Goal: Submit feedback/report problem: Submit feedback/report problem

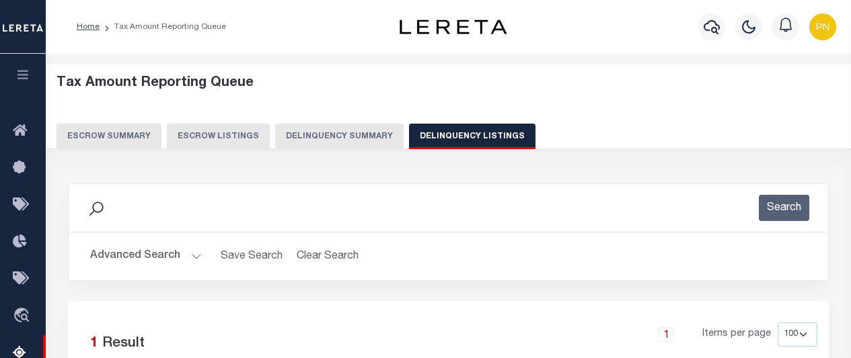
select select "100"
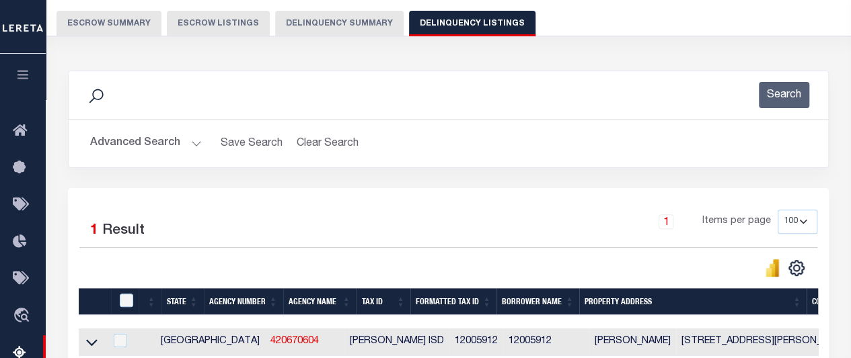
scroll to position [85, 0]
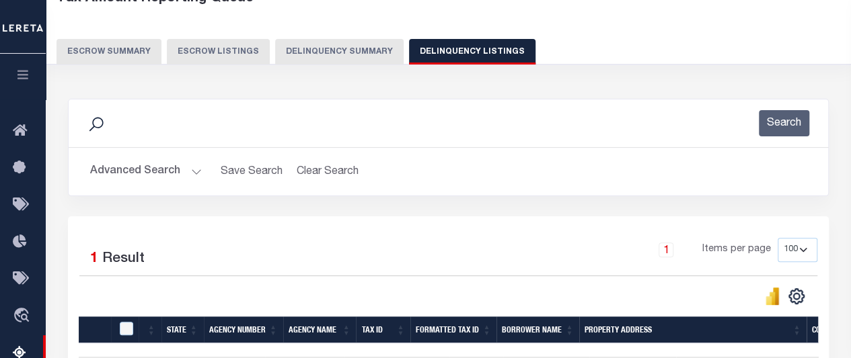
click at [163, 167] on button "Advanced Search" at bounding box center [146, 172] width 112 height 26
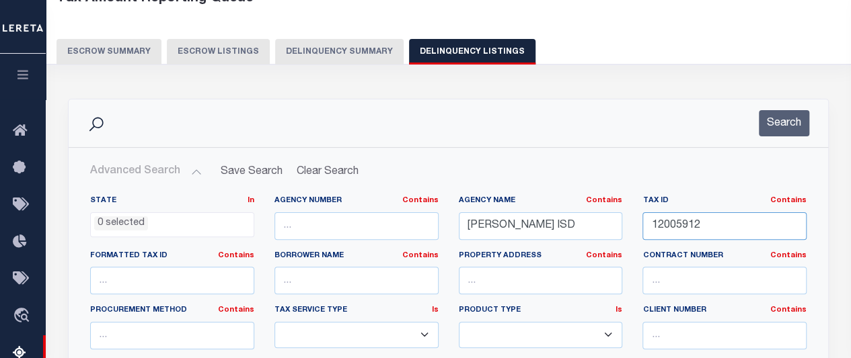
drag, startPoint x: 704, startPoint y: 223, endPoint x: 620, endPoint y: 224, distance: 84.1
click at [620, 224] on div "State In In AK AL AR AZ CA CO CT DC DE FL GA GU HI IA ID IL IN KS KY LA MA MD M…" at bounding box center [448, 333] width 736 height 274
paste input "63101"
type input "12063101"
click at [793, 124] on button "Search" at bounding box center [783, 123] width 50 height 26
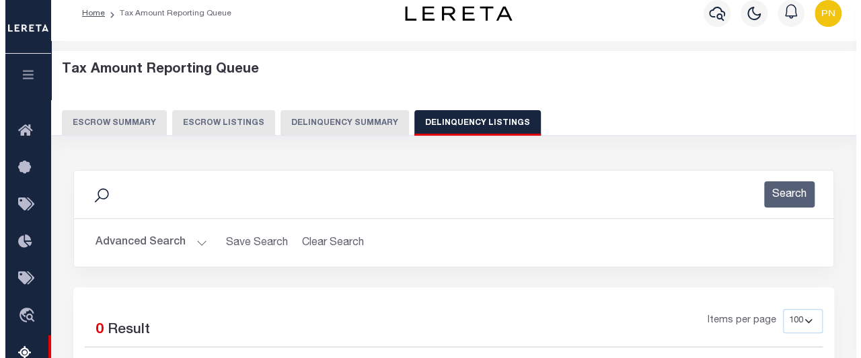
scroll to position [0, 0]
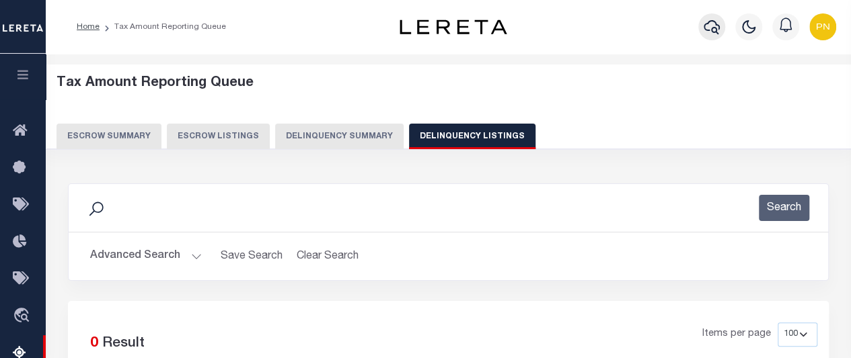
click at [713, 27] on icon "button" at bounding box center [711, 27] width 16 height 16
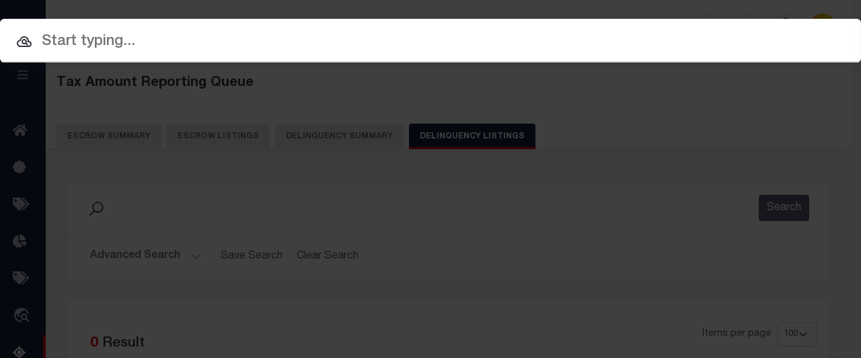
click at [262, 56] on div at bounding box center [430, 40] width 861 height 43
click at [185, 40] on input "text" at bounding box center [430, 42] width 861 height 24
paste input "31500076257"
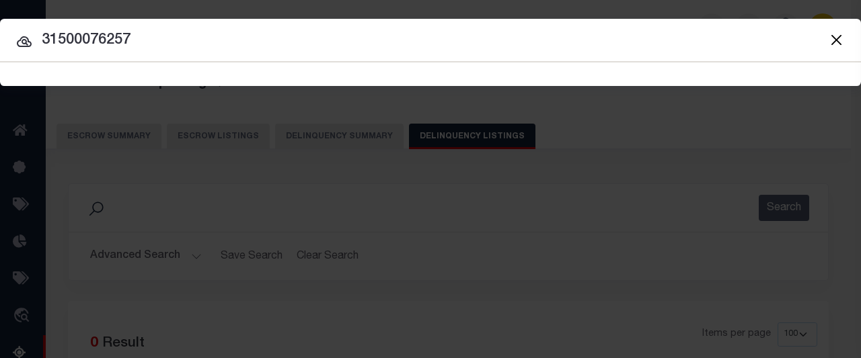
type input "31500076257"
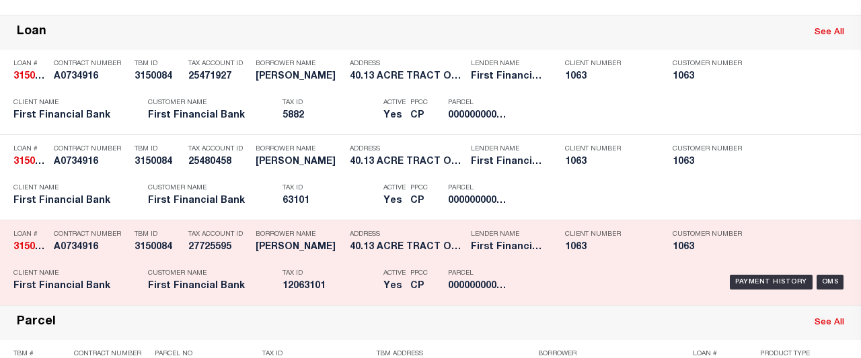
scroll to position [336, 0]
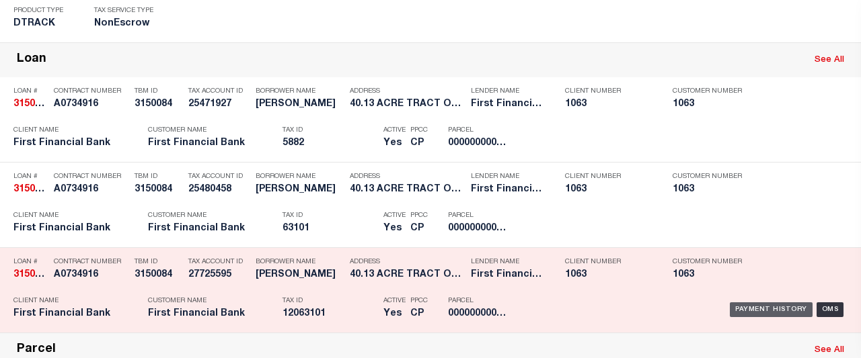
click at [760, 305] on div "Payment History" at bounding box center [771, 310] width 83 height 15
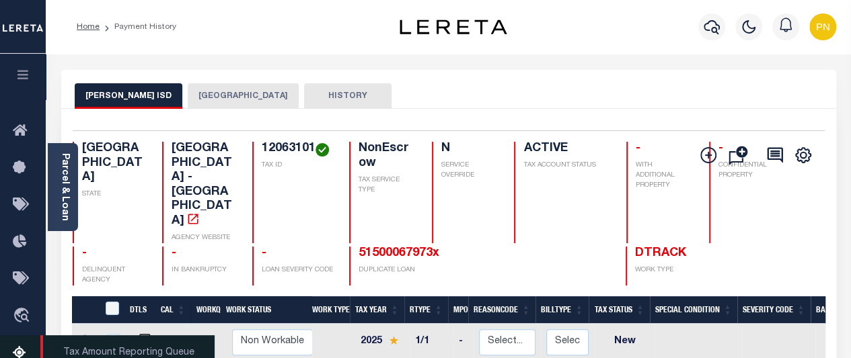
click at [14, 350] on icon at bounding box center [24, 354] width 22 height 17
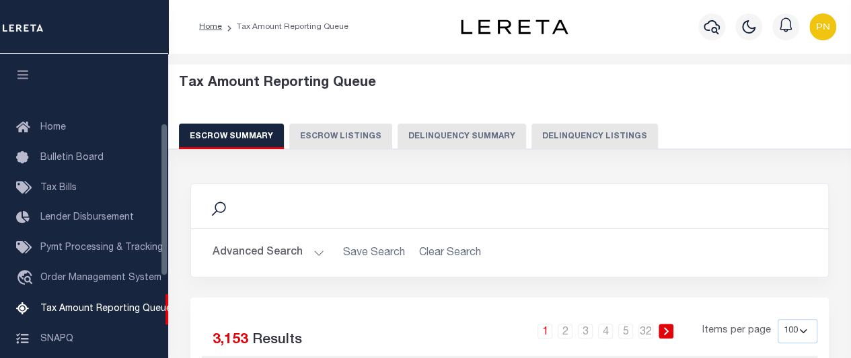
drag, startPoint x: 468, startPoint y: 137, endPoint x: 691, endPoint y: 165, distance: 225.0
click at [468, 135] on button "Delinquency Summary" at bounding box center [461, 137] width 128 height 26
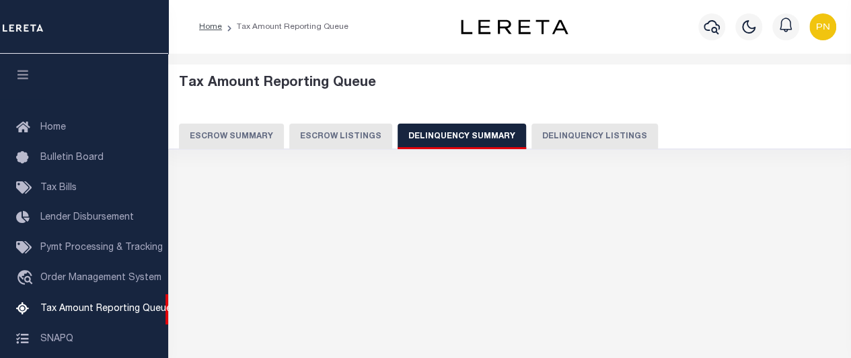
click at [584, 136] on button "Delinquency Listings" at bounding box center [594, 137] width 126 height 26
select select "100"
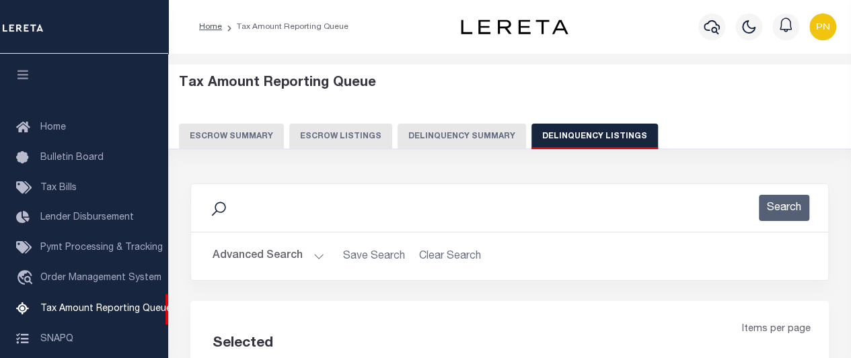
scroll to position [137, 0]
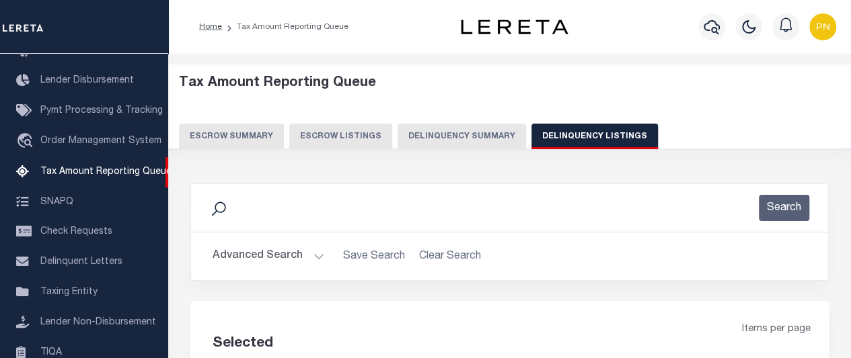
select select "100"
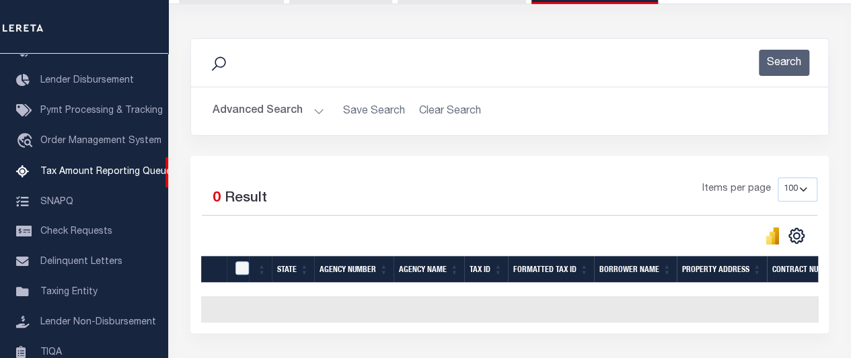
scroll to position [202, 0]
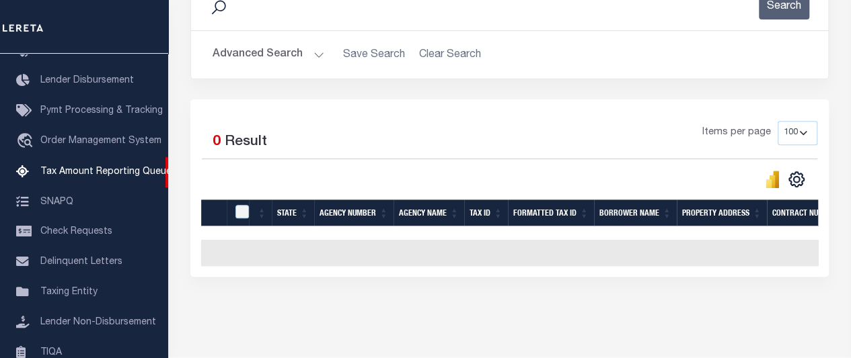
click at [307, 59] on button "Advanced Search" at bounding box center [268, 55] width 112 height 26
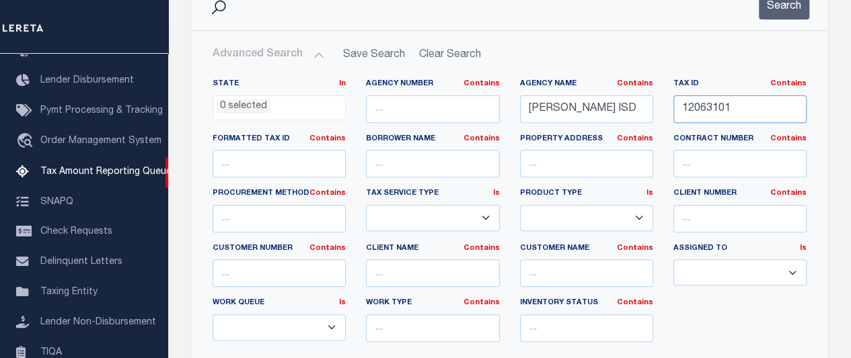
drag, startPoint x: 740, startPoint y: 102, endPoint x: 619, endPoint y: 103, distance: 121.0
click at [619, 103] on div "State In In AK AL AR AZ CA CO CT DC DE FL GA GU HI IA ID IL IN KS KY LA MA MD M…" at bounding box center [509, 216] width 614 height 274
paste input "78052"
type input "12078052"
click at [787, 13] on button "Search" at bounding box center [783, 6] width 50 height 26
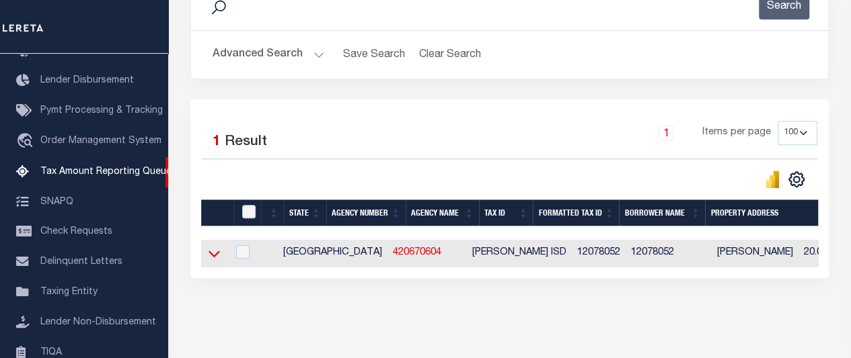
click at [213, 256] on icon at bounding box center [213, 254] width 11 height 7
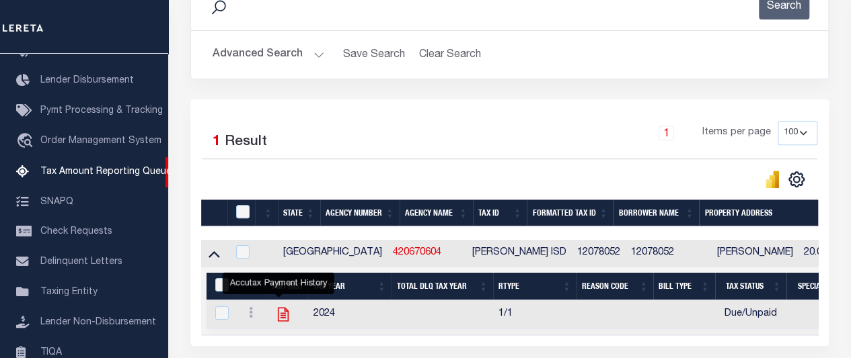
click at [274, 312] on icon "" at bounding box center [282, 314] width 17 height 17
checkbox input "true"
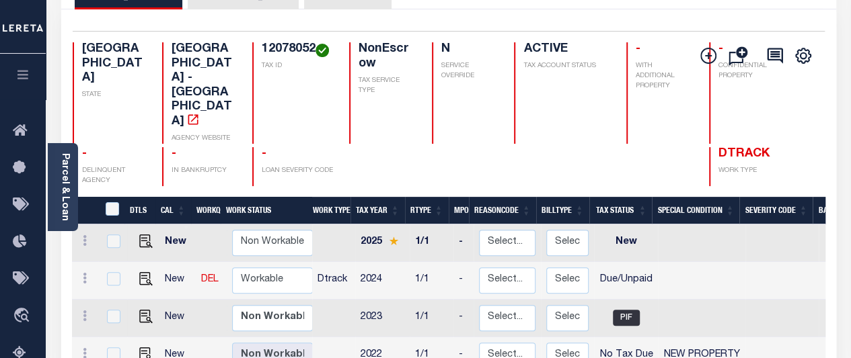
scroll to position [134, 0]
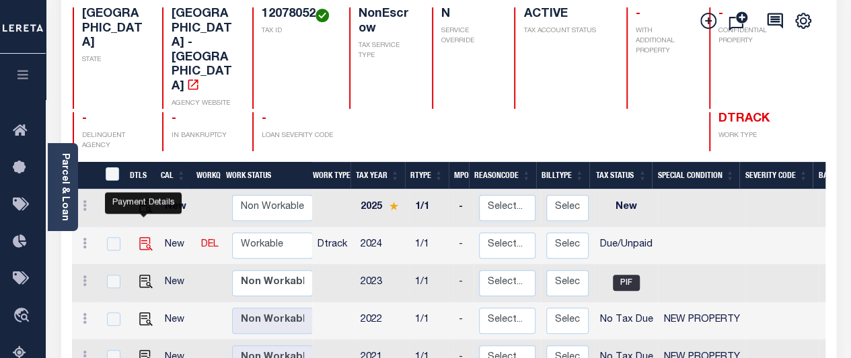
click at [139, 237] on img "" at bounding box center [145, 243] width 13 height 13
checkbox input "true"
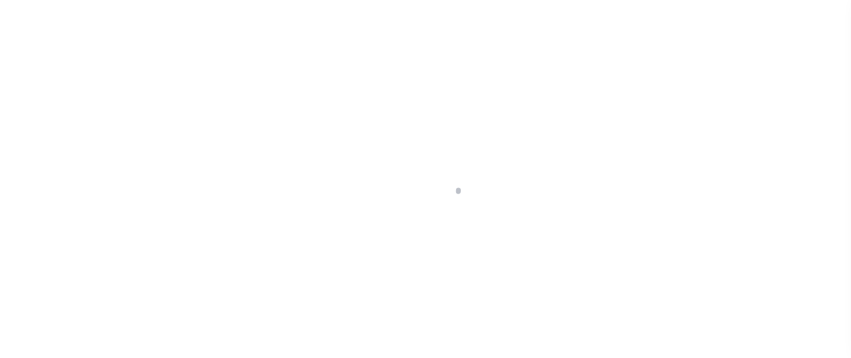
select select "DUE"
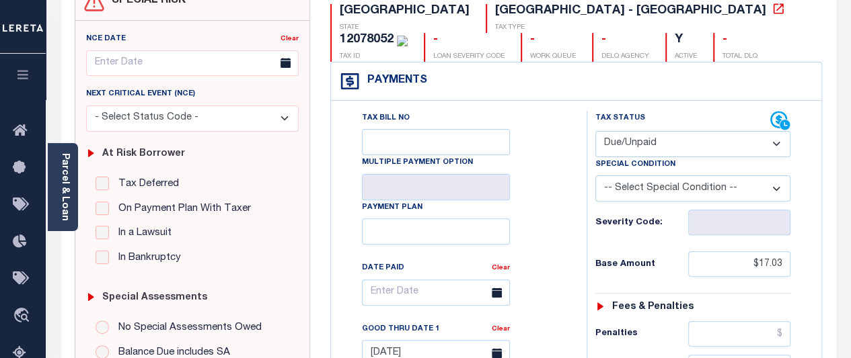
scroll to position [202, 0]
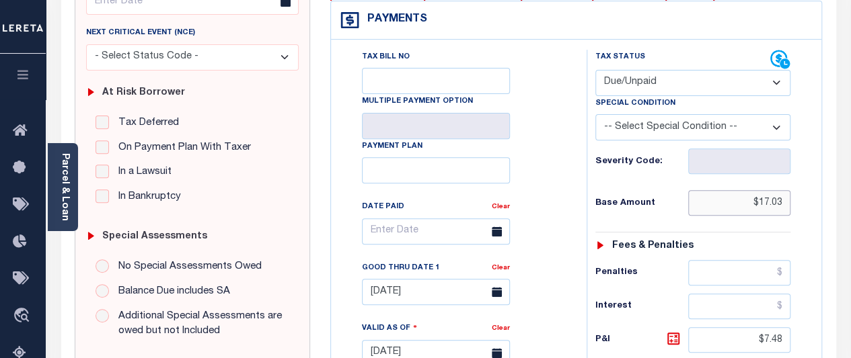
drag, startPoint x: 759, startPoint y: 204, endPoint x: 799, endPoint y: 204, distance: 39.7
click at [799, 204] on div "Tax Status Status - Select Status Code -" at bounding box center [697, 347] width 222 height 594
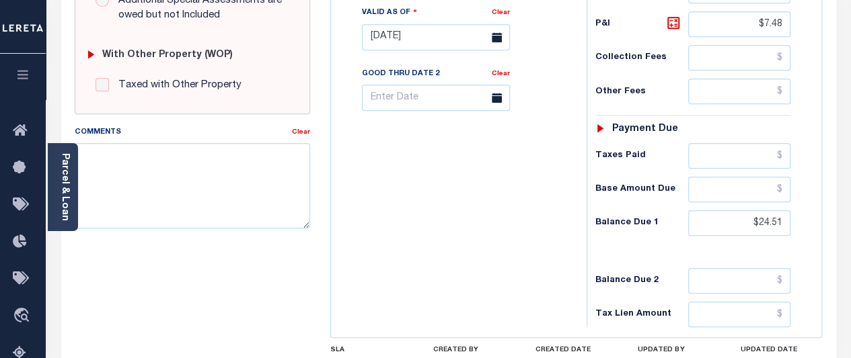
scroll to position [538, 0]
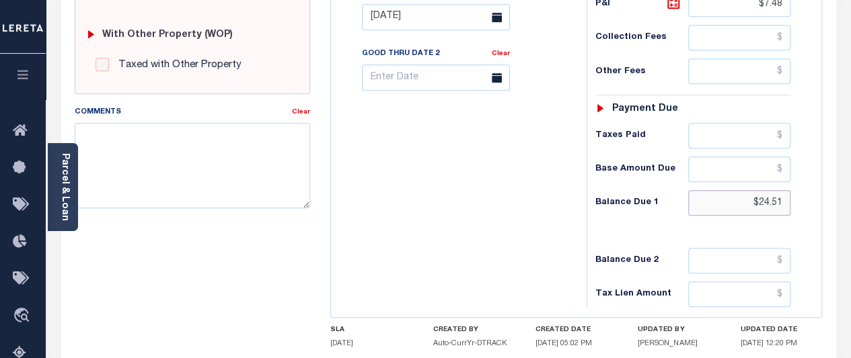
drag, startPoint x: 756, startPoint y: 201, endPoint x: 808, endPoint y: 197, distance: 51.9
click at [808, 197] on div "Tax Status Status - Select Status Code -" at bounding box center [697, 11] width 222 height 594
click at [671, 3] on icon at bounding box center [673, 3] width 16 height 16
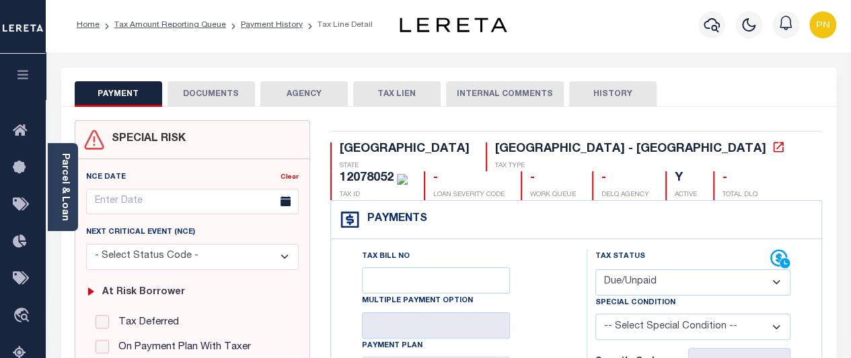
scroll to position [0, 0]
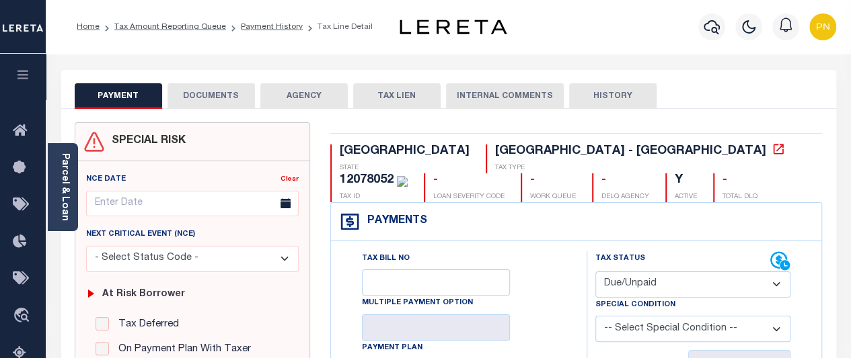
click at [207, 100] on button "DOCUMENTS" at bounding box center [210, 96] width 87 height 26
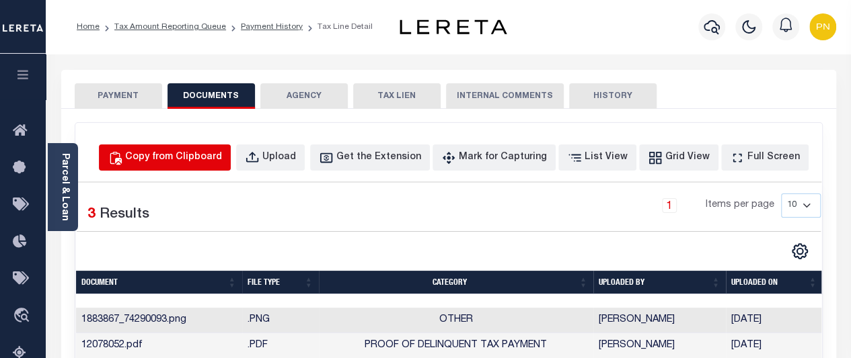
click at [222, 159] on div "Copy from Clipboard" at bounding box center [173, 158] width 97 height 15
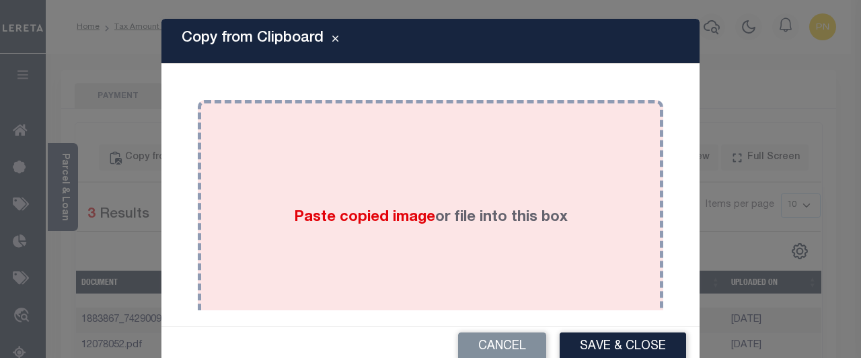
click at [416, 184] on div "Paste copied image or file into this box" at bounding box center [430, 217] width 445 height 215
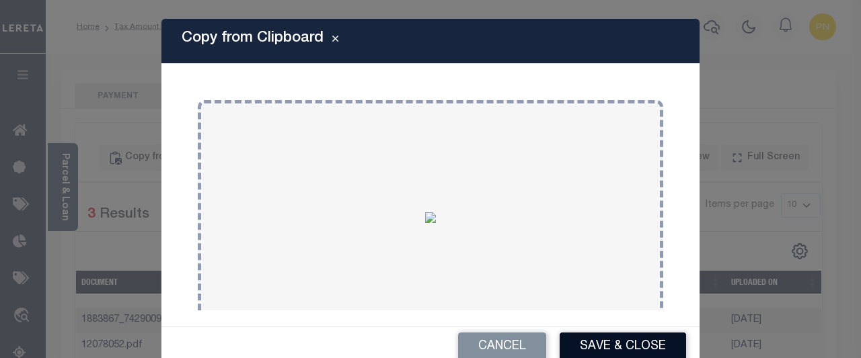
click at [593, 349] on button "Save & Close" at bounding box center [622, 347] width 126 height 29
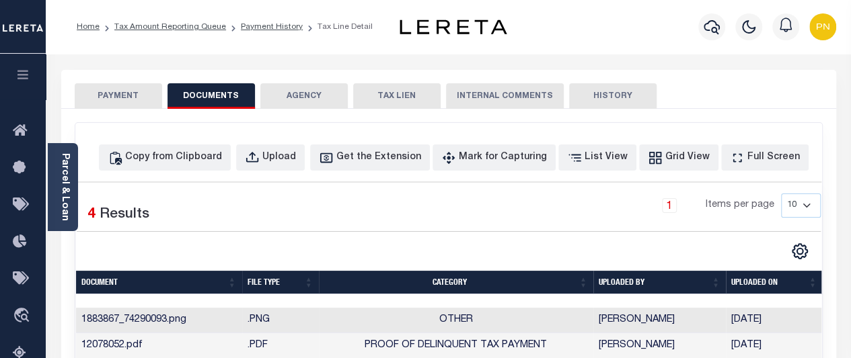
click at [134, 96] on button "PAYMENT" at bounding box center [118, 96] width 87 height 26
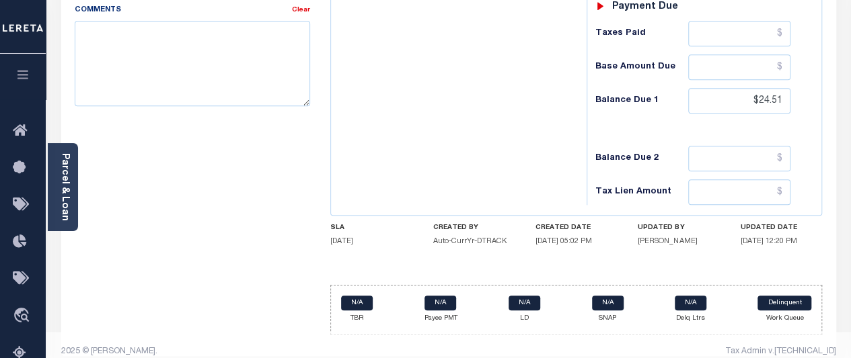
scroll to position [648, 0]
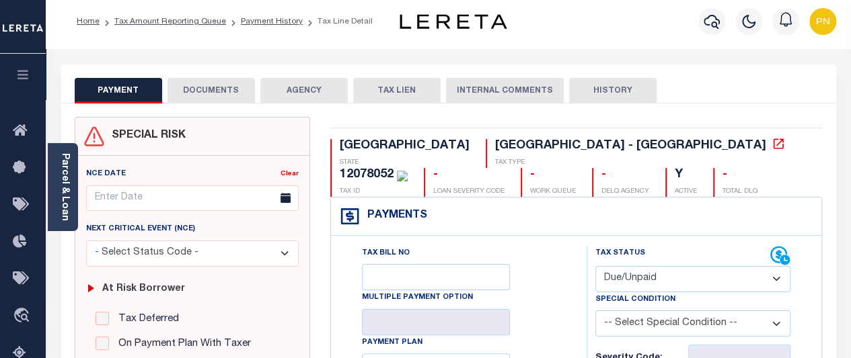
scroll to position [0, 0]
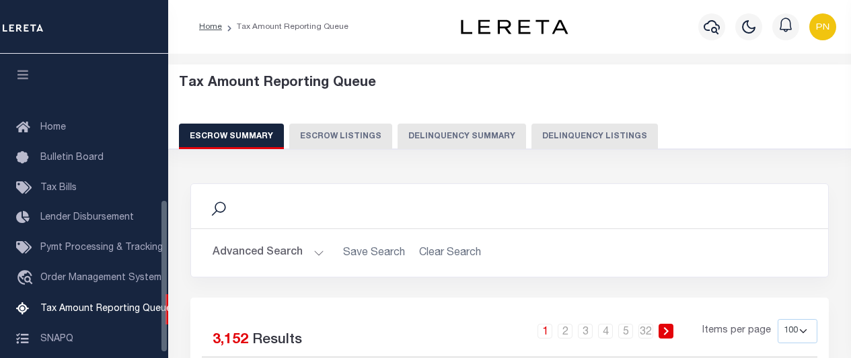
select select "100"
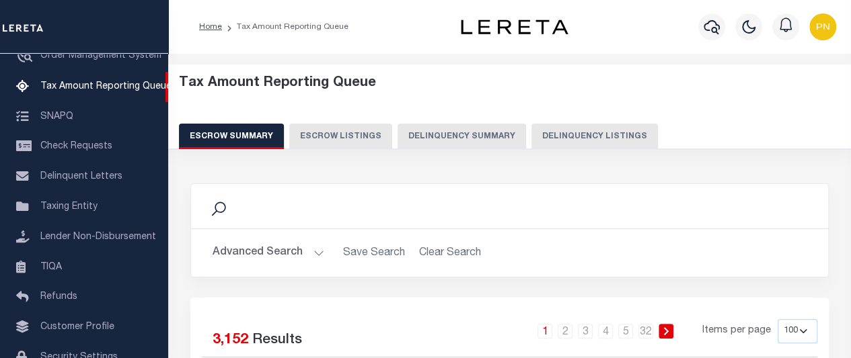
click at [598, 139] on button "Delinquency Listings" at bounding box center [594, 137] width 126 height 26
select select "100"
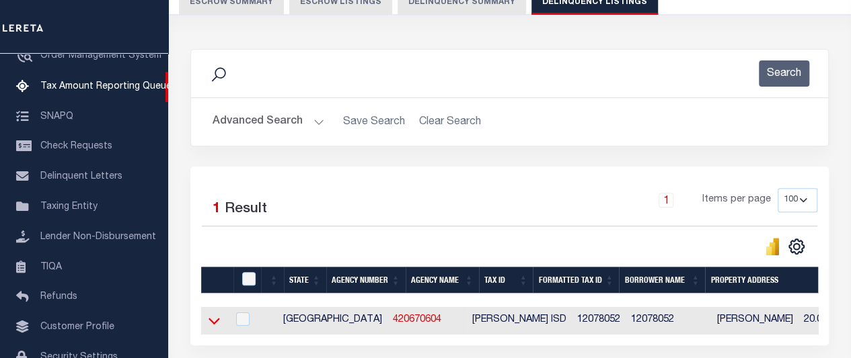
click at [214, 322] on icon at bounding box center [213, 321] width 11 height 14
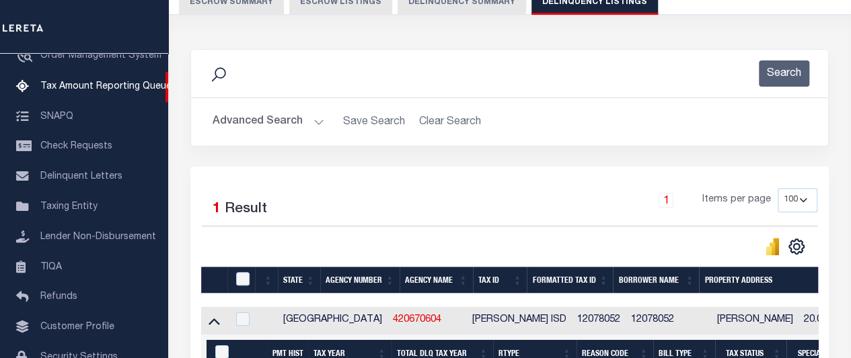
click at [253, 275] on div at bounding box center [244, 279] width 22 height 15
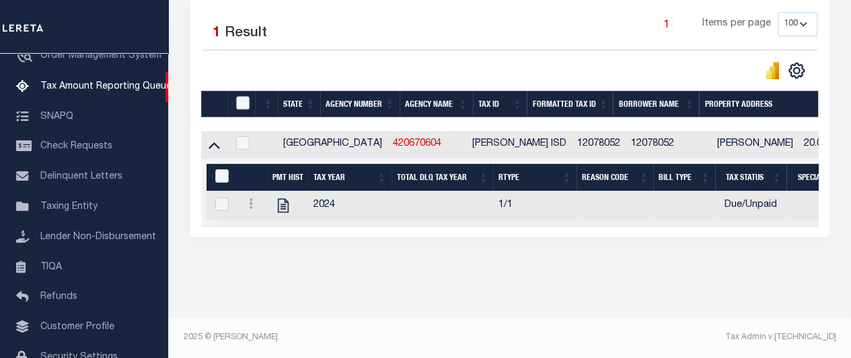
click at [239, 96] on input "checkbox" at bounding box center [242, 102] width 13 height 13
checkbox input "true"
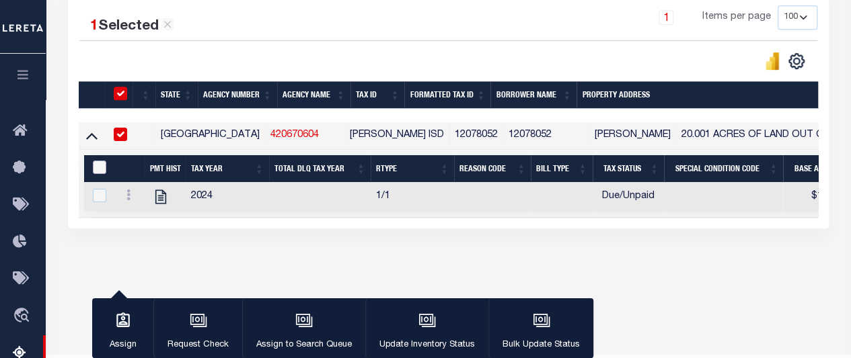
click at [96, 167] on input "&nbsp;" at bounding box center [99, 167] width 13 height 13
checkbox input "true"
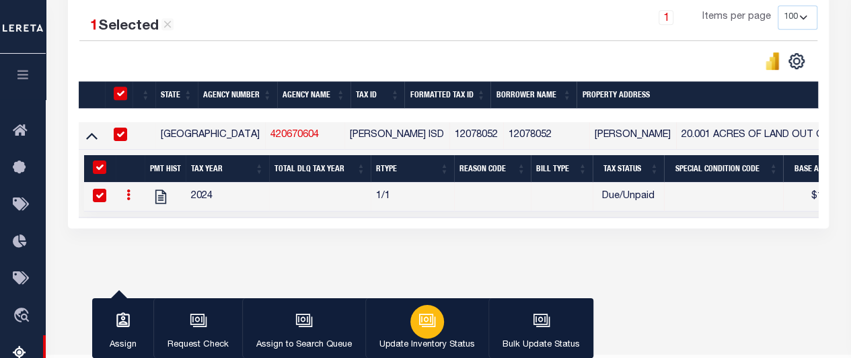
click at [436, 329] on div "button" at bounding box center [427, 322] width 34 height 34
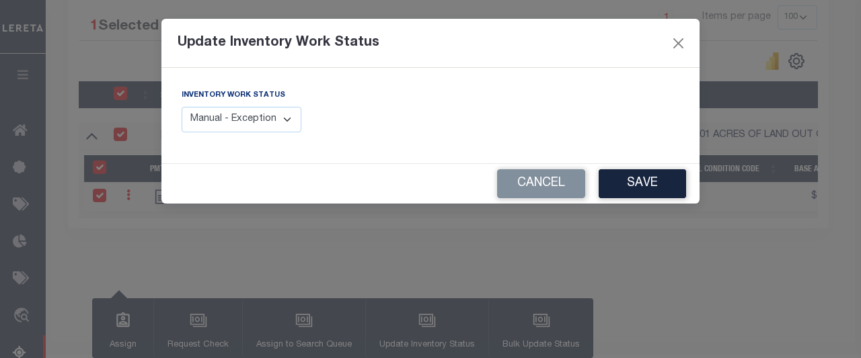
click at [286, 122] on select "Manual - Exception Pended - Awaiting Search Late Add Exception Completed" at bounding box center [242, 120] width 120 height 26
select select "4"
click at [182, 107] on select "Manual - Exception Pended - Awaiting Search Late Add Exception Completed" at bounding box center [242, 120] width 120 height 26
click at [643, 195] on button "Save" at bounding box center [641, 183] width 87 height 29
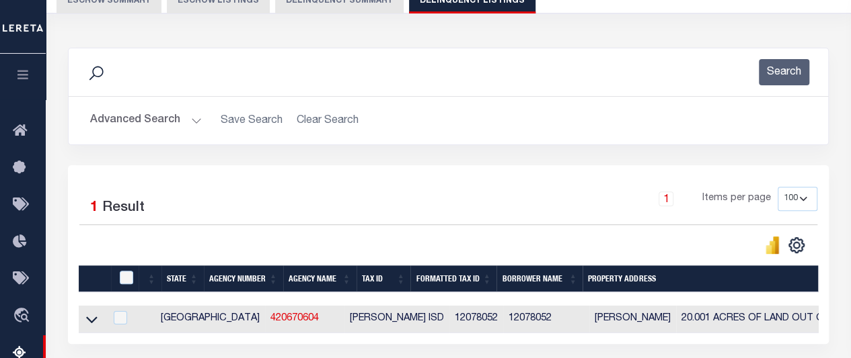
scroll to position [116, 0]
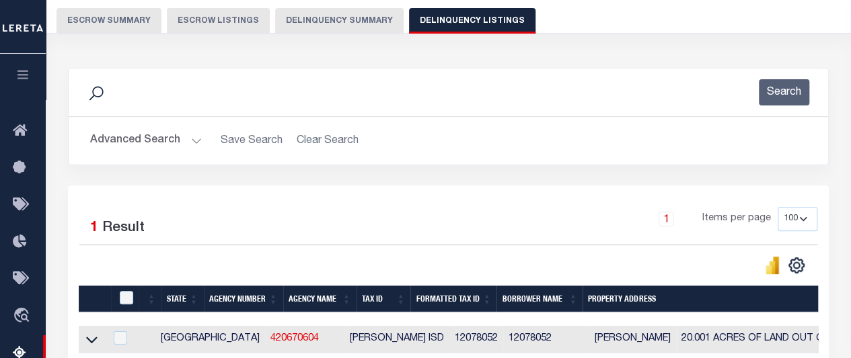
click at [177, 143] on button "Advanced Search" at bounding box center [146, 141] width 112 height 26
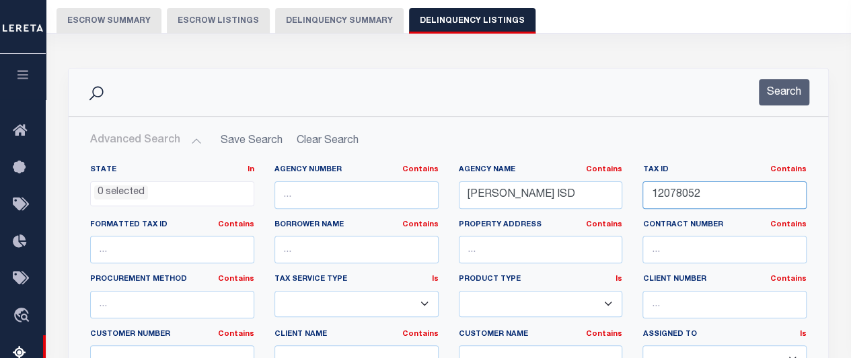
drag, startPoint x: 724, startPoint y: 198, endPoint x: 611, endPoint y: 198, distance: 112.3
click at [611, 198] on div "State In In AK AL AR AZ CA CO CT DC DE FL GA GU HI IA ID IL IN KS KY LA MA MD M…" at bounding box center [448, 302] width 736 height 274
paste input "80181"
type input "12080181"
click at [781, 87] on button "Search" at bounding box center [783, 92] width 50 height 26
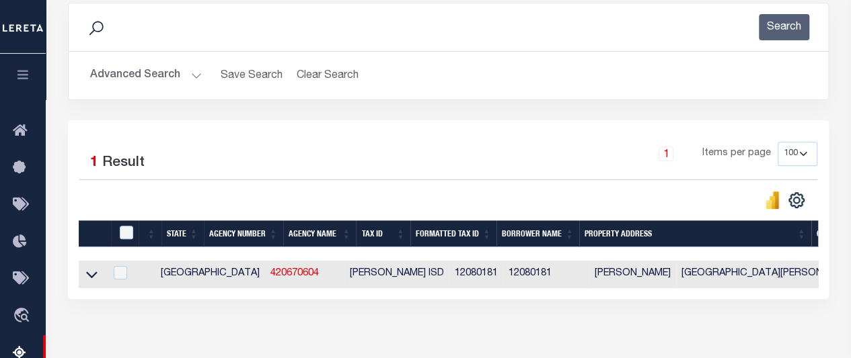
scroll to position [183, 0]
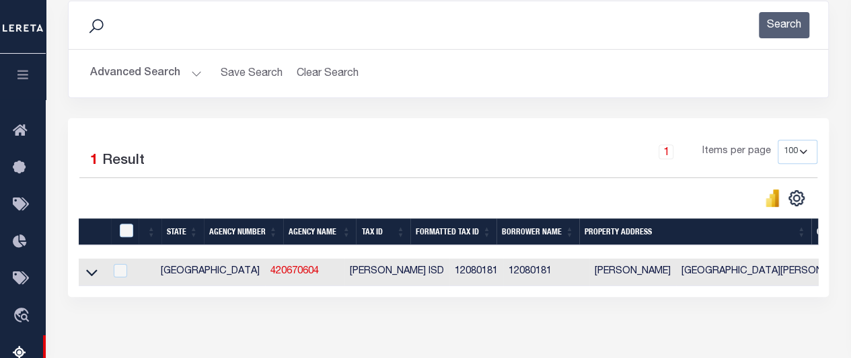
click at [102, 279] on td at bounding box center [92, 273] width 26 height 28
checkbox input "true"
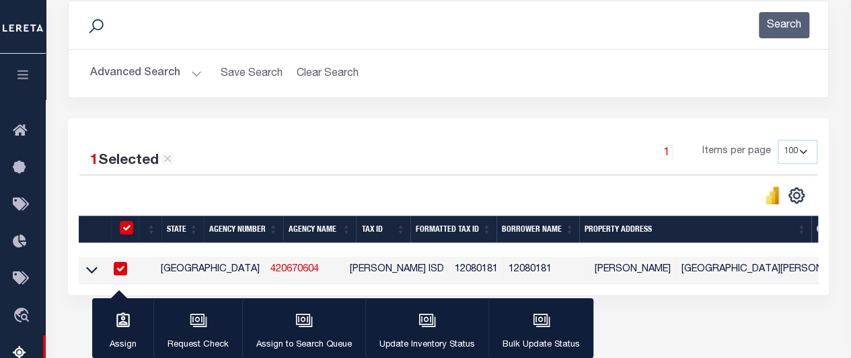
click at [98, 275] on td at bounding box center [92, 271] width 26 height 28
checkbox input "false"
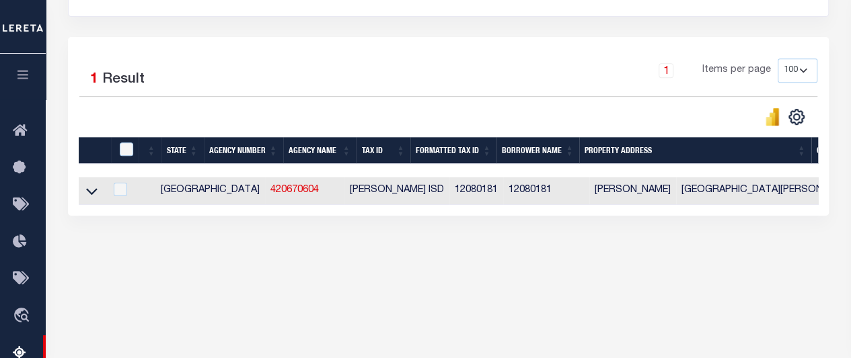
scroll to position [317, 0]
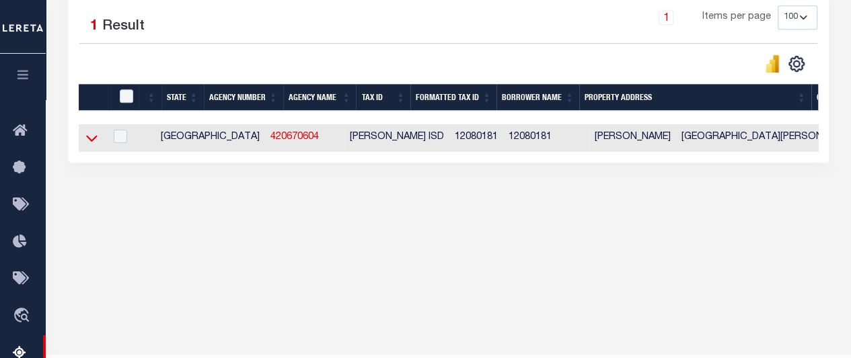
click at [94, 138] on icon at bounding box center [91, 138] width 11 height 14
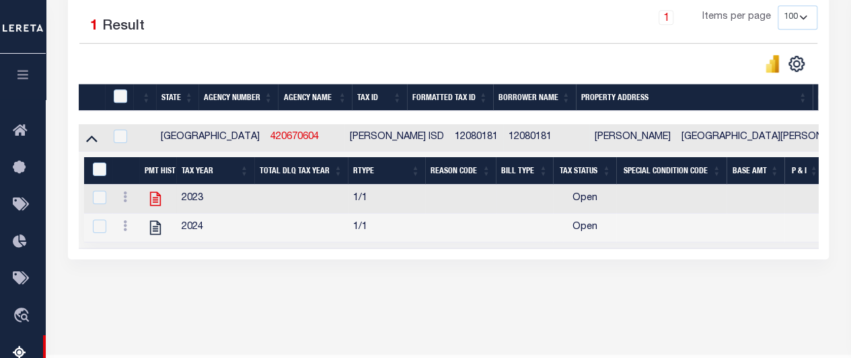
click at [153, 201] on icon at bounding box center [155, 199] width 11 height 14
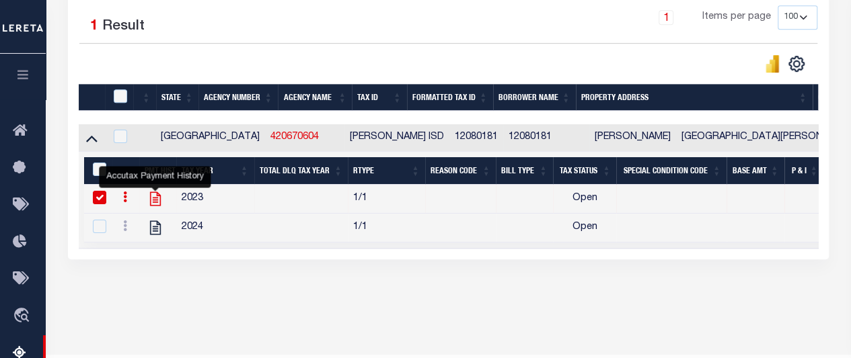
checkbox input "false"
checkbox input "true"
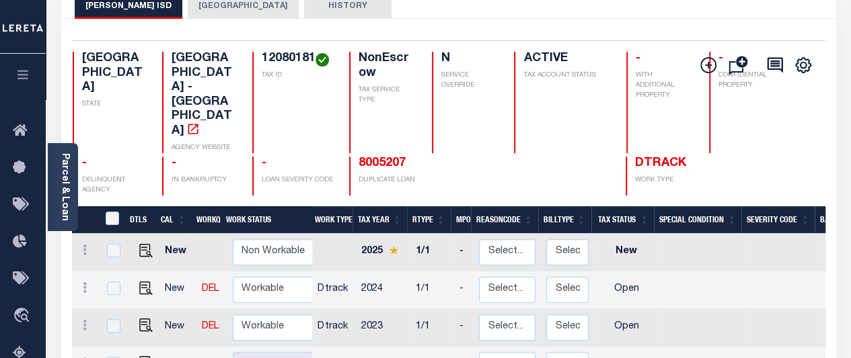
scroll to position [134, 0]
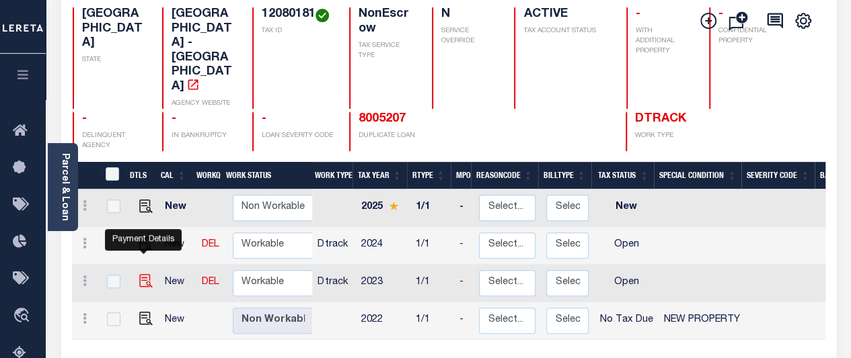
click at [139, 274] on img "" at bounding box center [145, 280] width 13 height 13
checkbox input "true"
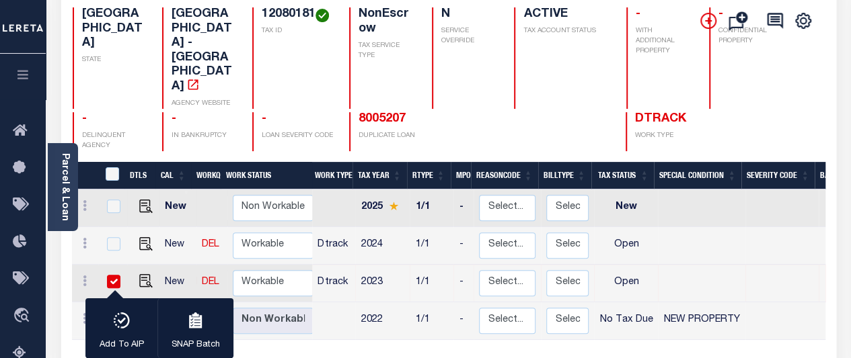
click at [705, 29] on icon at bounding box center [708, 21] width 16 height 16
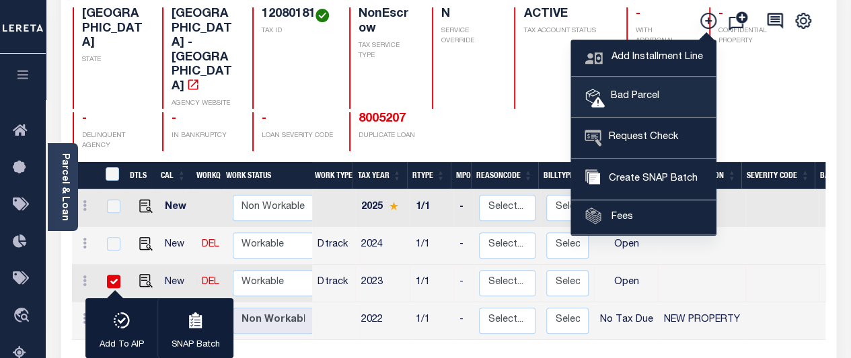
click at [637, 104] on span "Bad Parcel" at bounding box center [632, 96] width 54 height 15
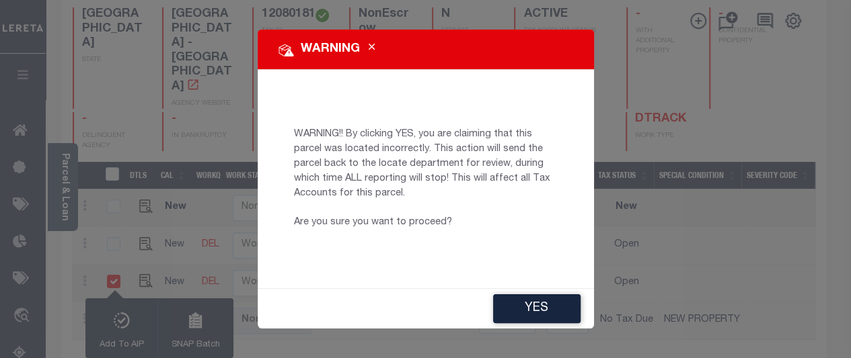
drag, startPoint x: 543, startPoint y: 330, endPoint x: 545, endPoint y: 317, distance: 12.9
click at [543, 323] on button "YES" at bounding box center [536, 309] width 87 height 29
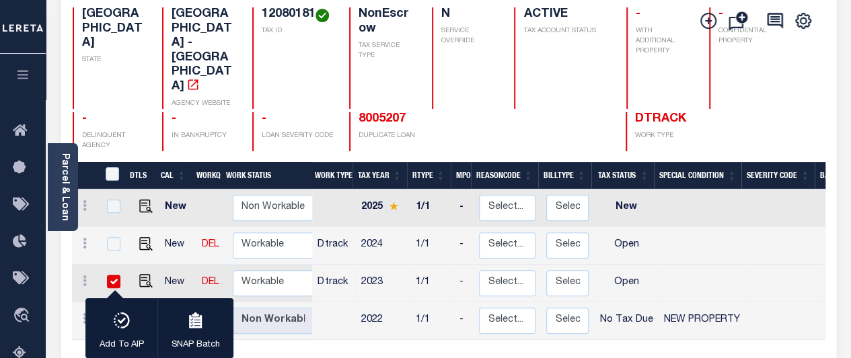
type input "PNaik-c@lereta.net"
type input "[DATE]"
type input "CP"
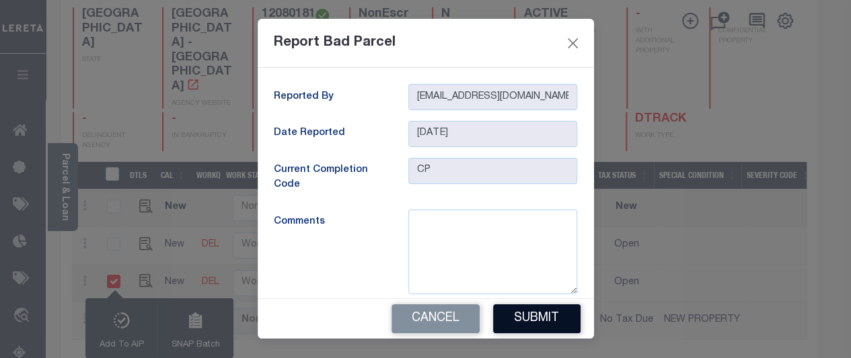
click at [542, 334] on button "Submit" at bounding box center [536, 319] width 87 height 29
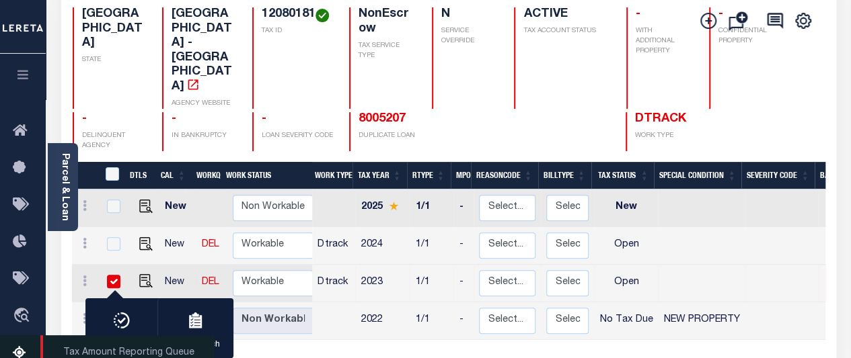
click at [28, 356] on icon at bounding box center [24, 354] width 22 height 17
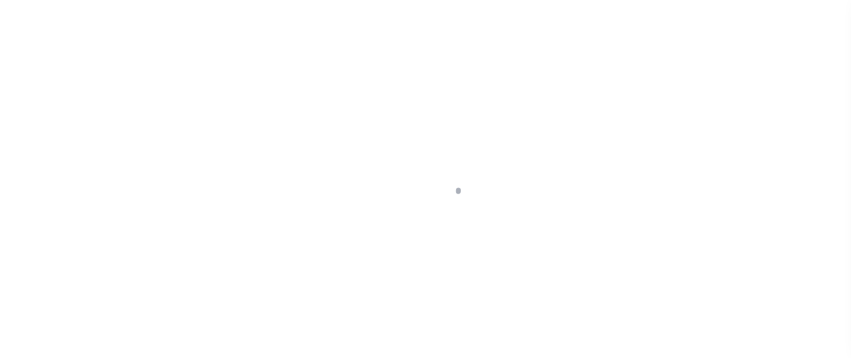
select select "OP2"
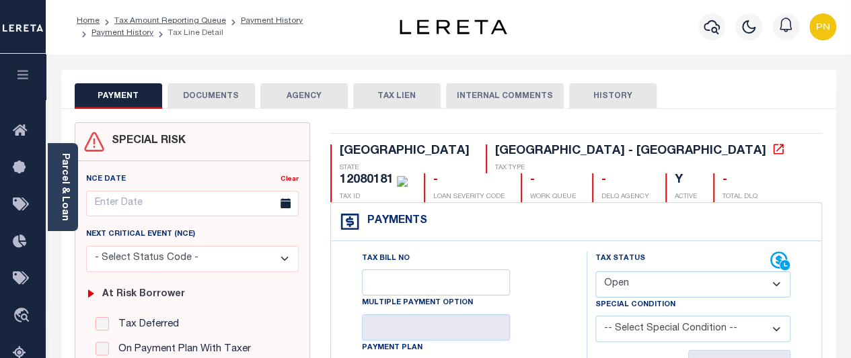
drag, startPoint x: 61, startPoint y: 151, endPoint x: 65, endPoint y: 157, distance: 7.3
click at [61, 154] on div "Parcel & Loan" at bounding box center [63, 187] width 30 height 88
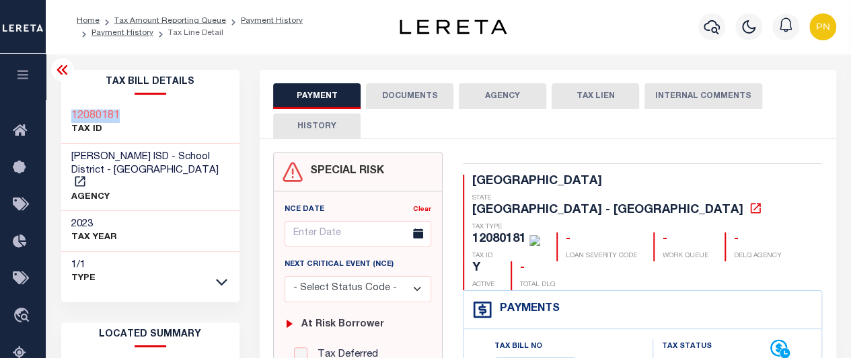
drag, startPoint x: 120, startPoint y: 120, endPoint x: 72, endPoint y: 118, distance: 48.5
click at [72, 118] on div "12080181 TAX ID" at bounding box center [150, 123] width 179 height 41
copy h3 "12080181"
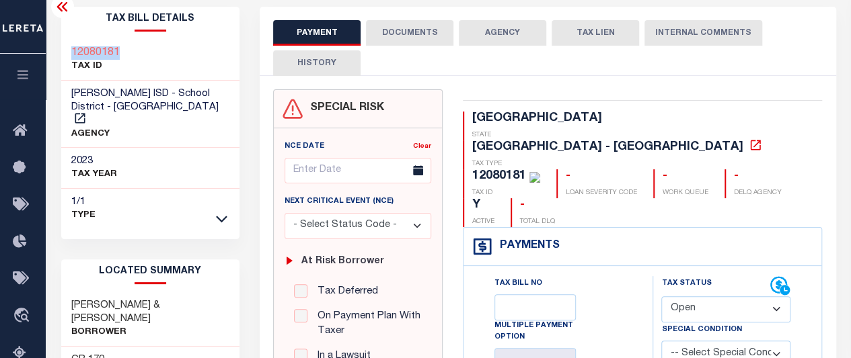
scroll to position [134, 0]
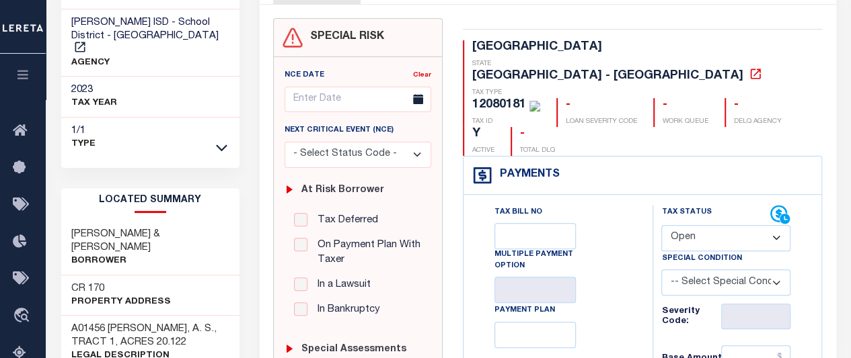
click at [69, 276] on div "CR 170 Property Address" at bounding box center [150, 296] width 179 height 41
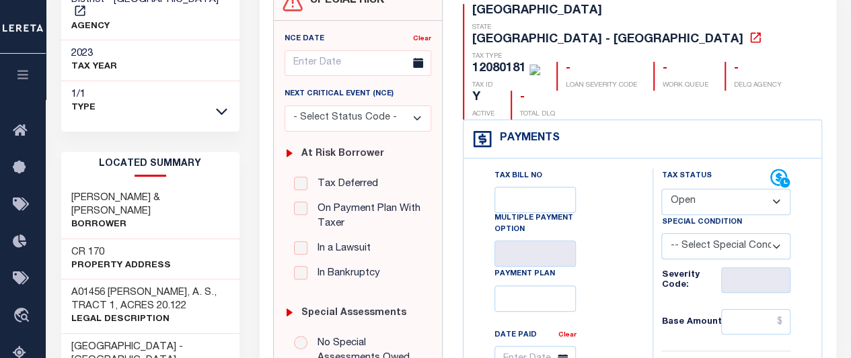
scroll to position [202, 0]
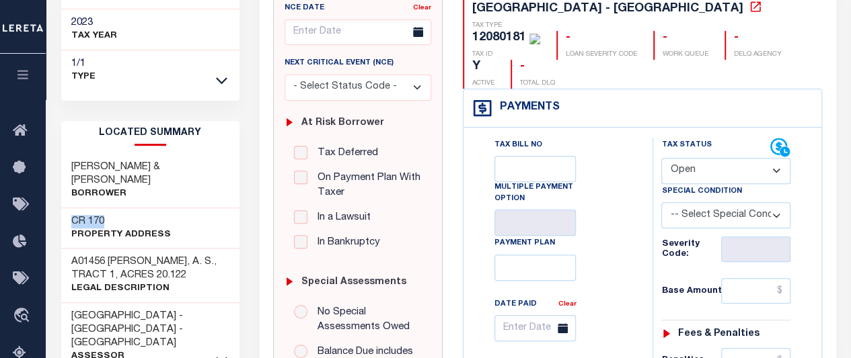
drag, startPoint x: 108, startPoint y: 193, endPoint x: 72, endPoint y: 189, distance: 35.9
click at [72, 215] on h3 "CR 170" at bounding box center [121, 221] width 100 height 13
copy h3 "CR 170"
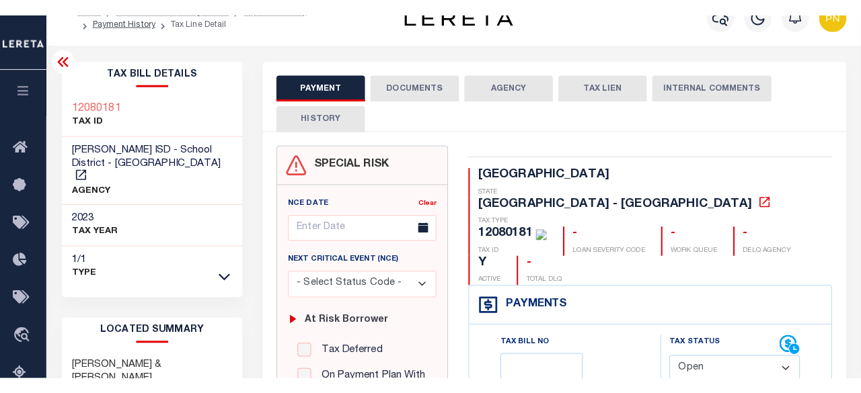
scroll to position [0, 0]
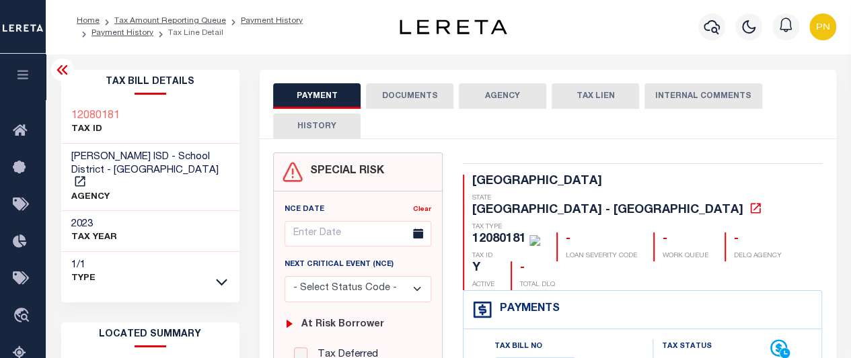
click at [64, 67] on icon at bounding box center [62, 70] width 16 height 16
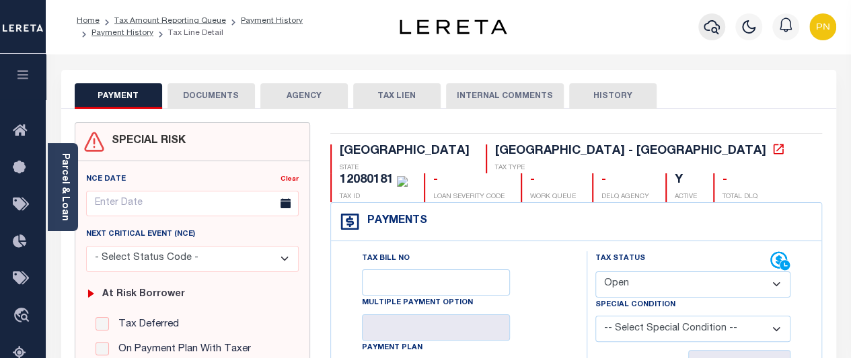
click at [713, 33] on icon "button" at bounding box center [711, 27] width 16 height 14
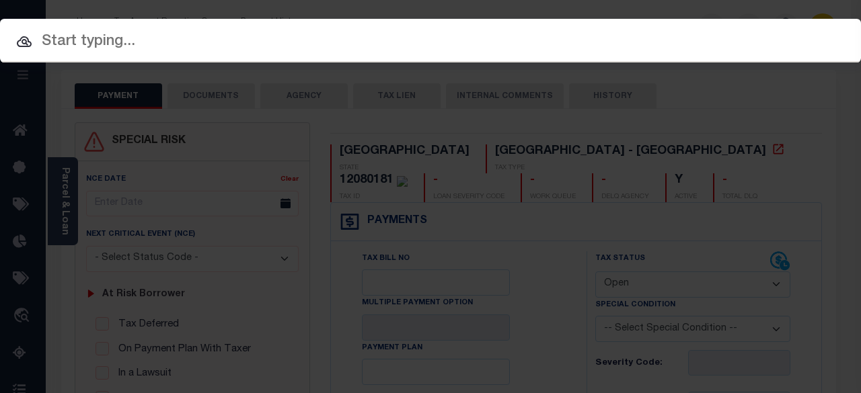
click at [56, 128] on div "Include Loans TBM Customers Borrowers Payments (Lender Non-Disb) Payments (Lend…" at bounding box center [430, 196] width 861 height 393
click at [467, 171] on div "Include Loans TBM Customers Borrowers Payments (Lender Non-Disb) Payments (Lend…" at bounding box center [430, 196] width 861 height 393
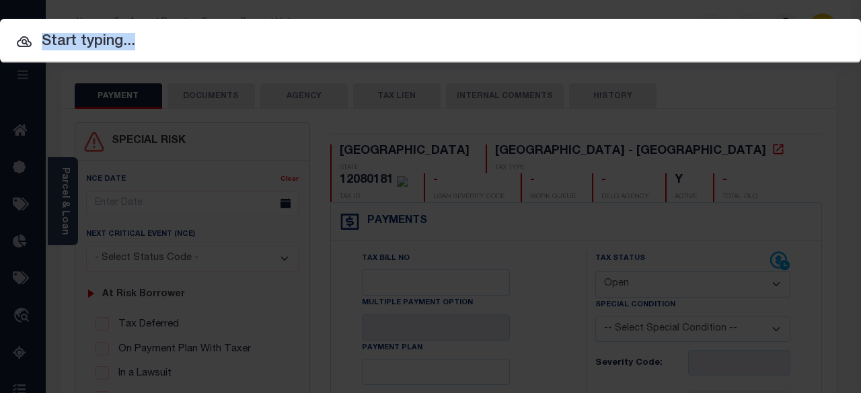
click at [524, 145] on div "Include Loans TBM Customers Borrowers Payments (Lender Non-Disb) Payments (Lend…" at bounding box center [430, 196] width 861 height 393
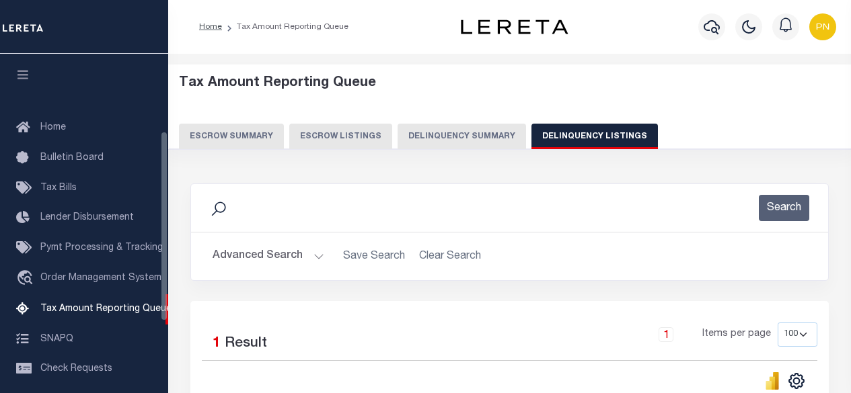
select select
select select "100"
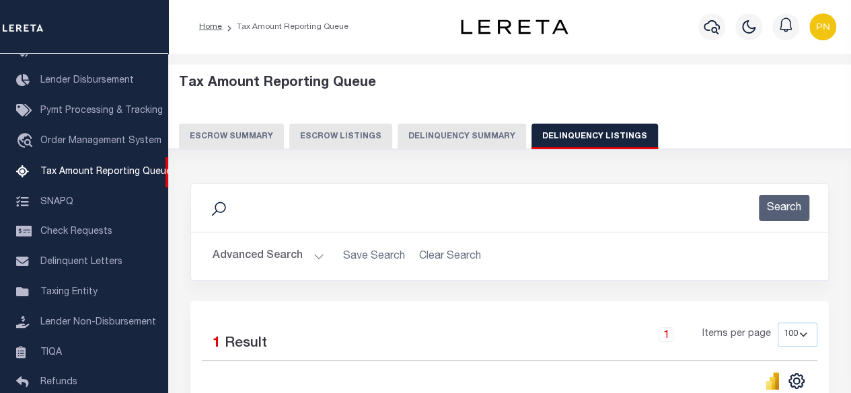
click at [254, 241] on div "Advanced Search Save Search Clear Search tblassign_wrapper_dynamictable_____Def…" at bounding box center [509, 257] width 637 height 48
click at [264, 264] on button "Advanced Search" at bounding box center [268, 256] width 112 height 26
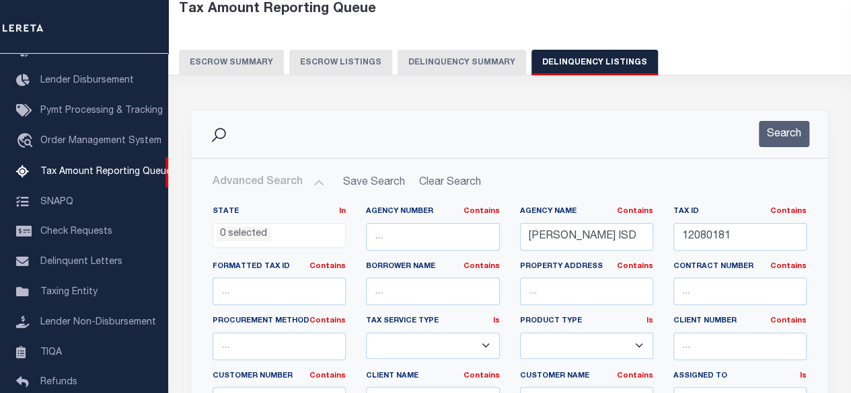
scroll to position [134, 0]
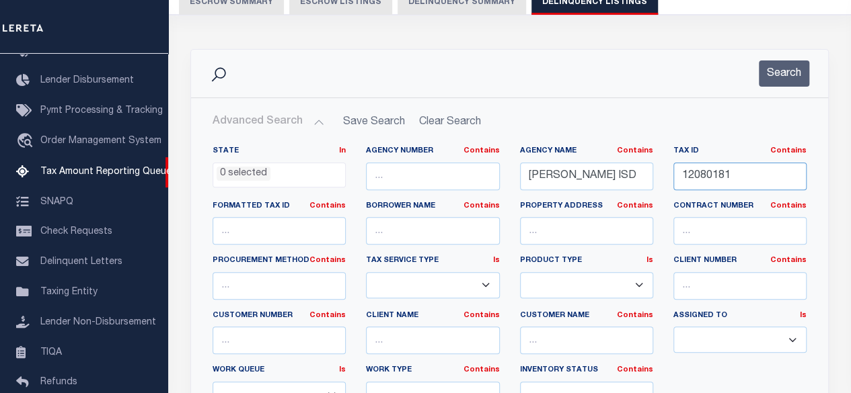
drag, startPoint x: 749, startPoint y: 183, endPoint x: 627, endPoint y: 180, distance: 122.4
click at [627, 180] on div "State In In AK AL AR AZ CA CO CT DC DE FL GA GU HI IA ID IL IN KS [GEOGRAPHIC_D…" at bounding box center [509, 283] width 614 height 274
paste input "95"
type input "12080195"
drag, startPoint x: 774, startPoint y: 76, endPoint x: 752, endPoint y: 89, distance: 25.9
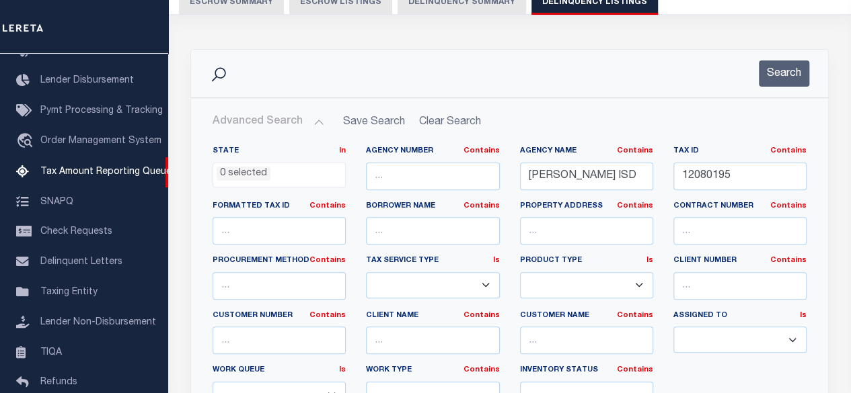
click at [774, 77] on button "Search" at bounding box center [783, 74] width 50 height 26
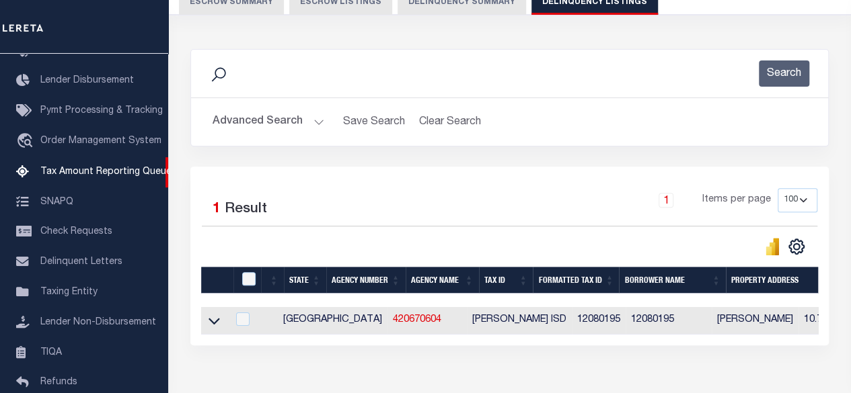
drag, startPoint x: 208, startPoint y: 322, endPoint x: 423, endPoint y: 227, distance: 235.4
click at [208, 321] on link at bounding box center [213, 319] width 15 height 9
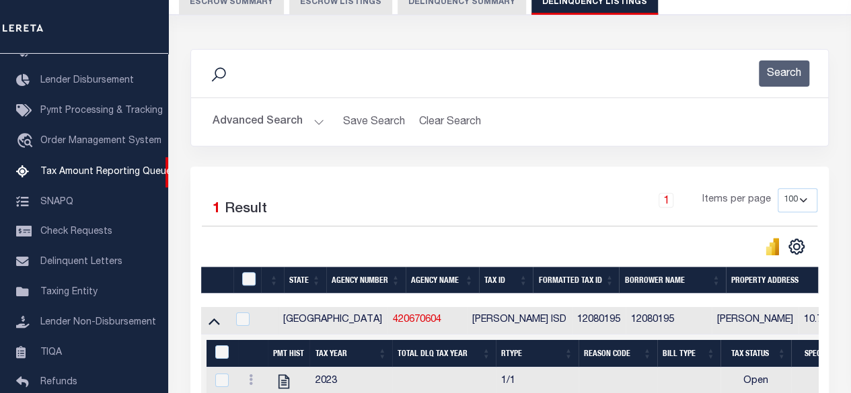
scroll to position [314, 0]
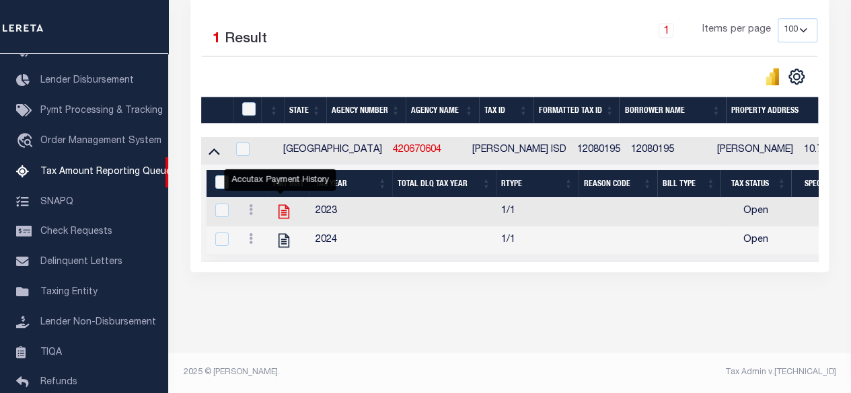
click at [278, 209] on icon "" at bounding box center [283, 212] width 11 height 14
checkbox input "true"
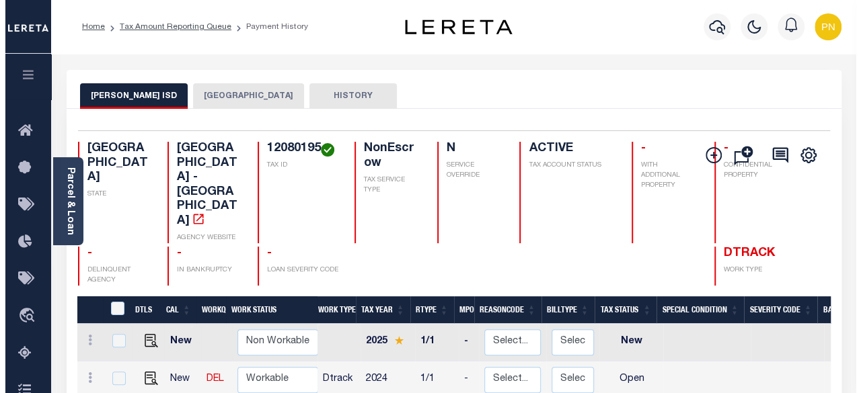
scroll to position [1, 0]
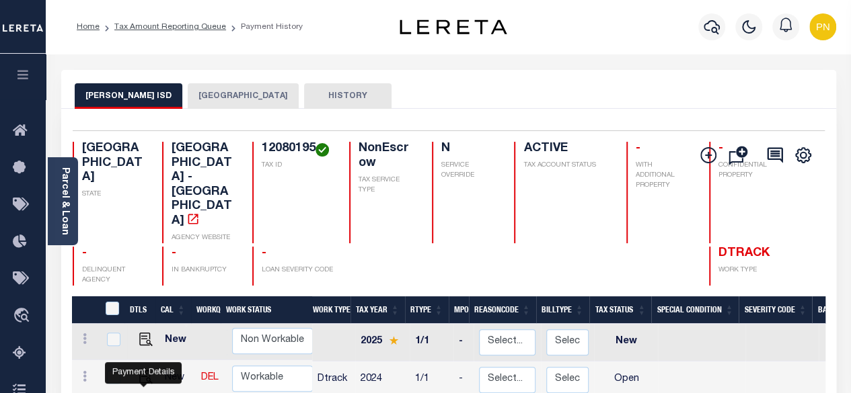
checkbox input "true"
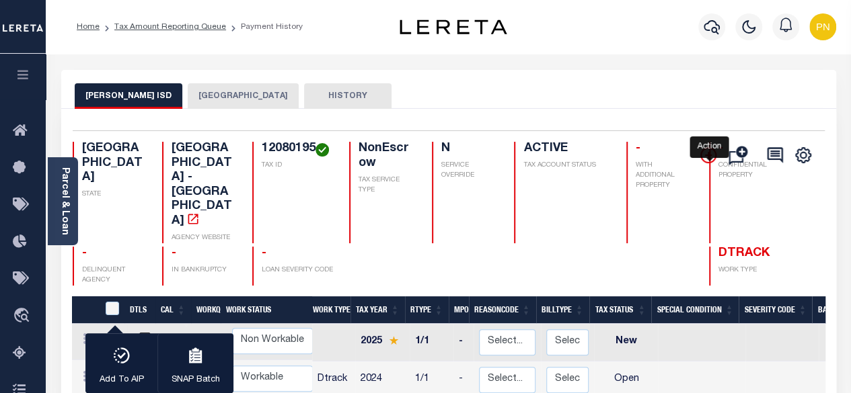
click at [701, 155] on icon "" at bounding box center [708, 155] width 16 height 16
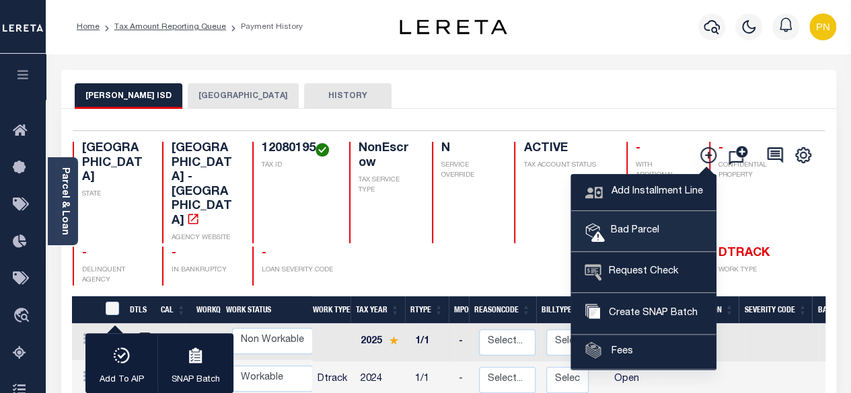
click at [639, 240] on link "Bad Parcel" at bounding box center [643, 232] width 145 height 40
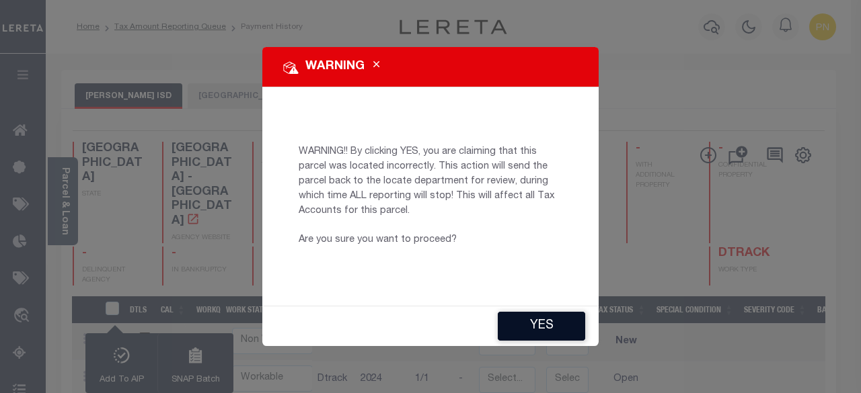
click at [536, 322] on button "YES" at bounding box center [541, 326] width 87 height 29
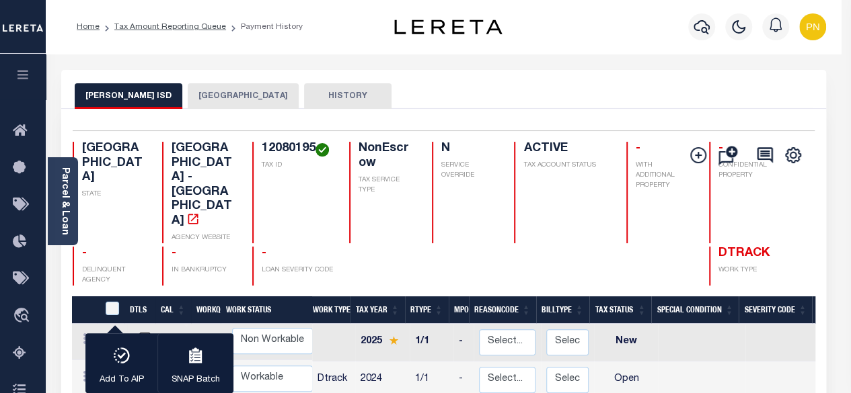
type input "PNaik-c@lereta.net"
type input "09/29/2025"
type input "CP"
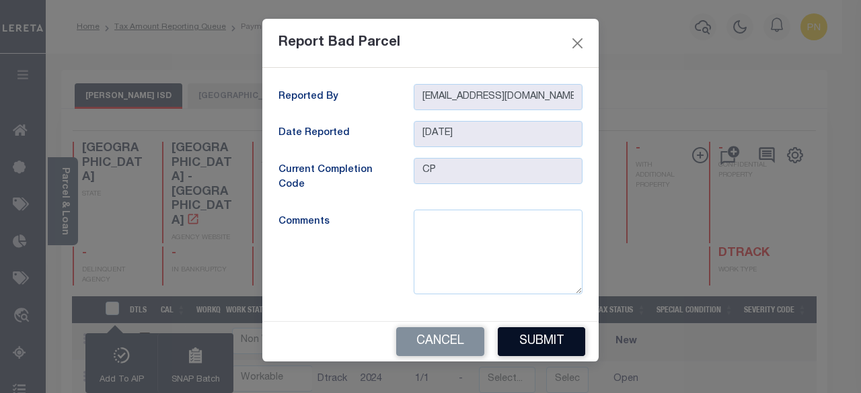
click at [553, 352] on button "Submit" at bounding box center [541, 341] width 87 height 29
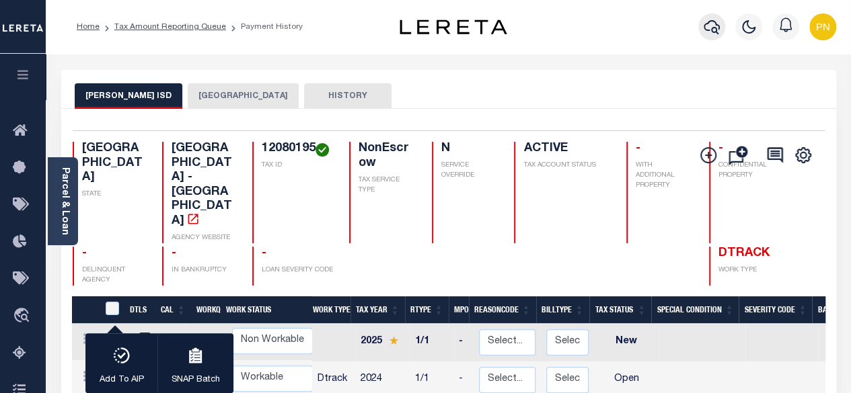
click at [707, 30] on icon "button" at bounding box center [711, 27] width 16 height 14
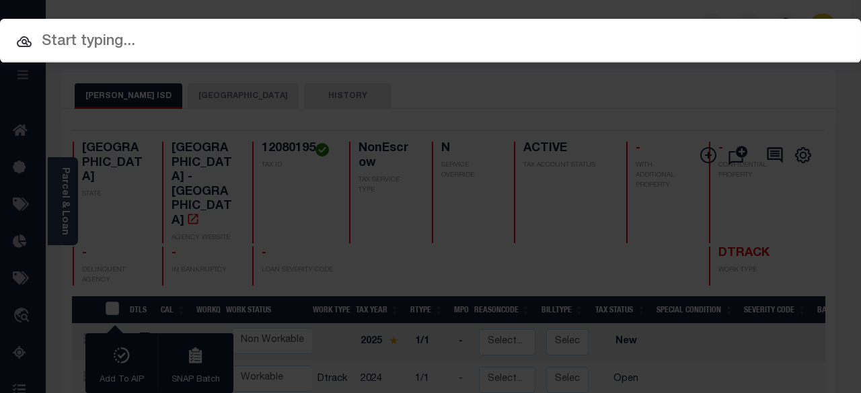
paste input "7717628"
type input "7717628"
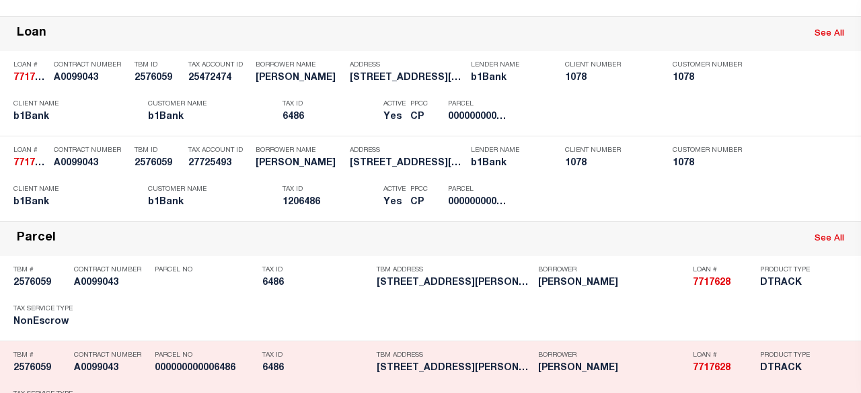
scroll to position [336, 0]
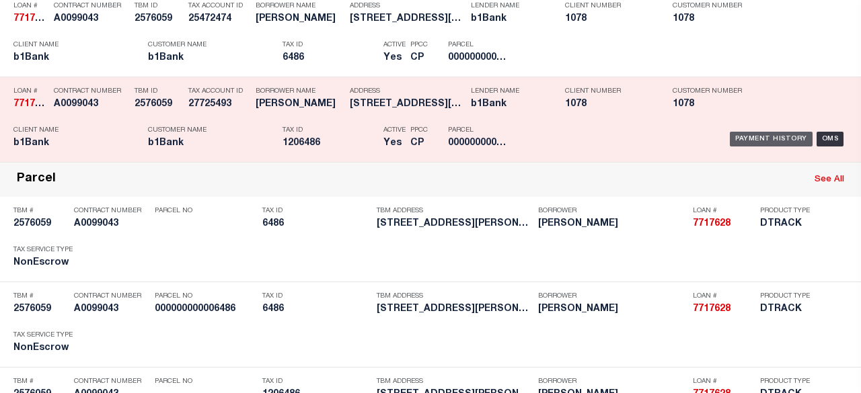
click at [741, 132] on div "Payment History" at bounding box center [771, 139] width 83 height 15
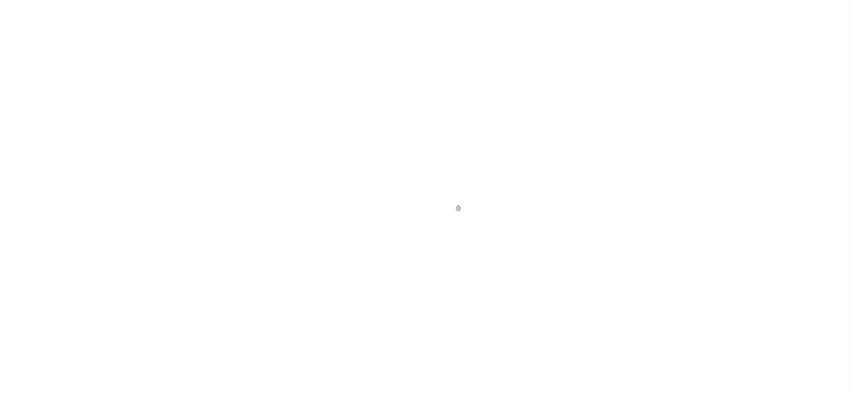
select select "OP2"
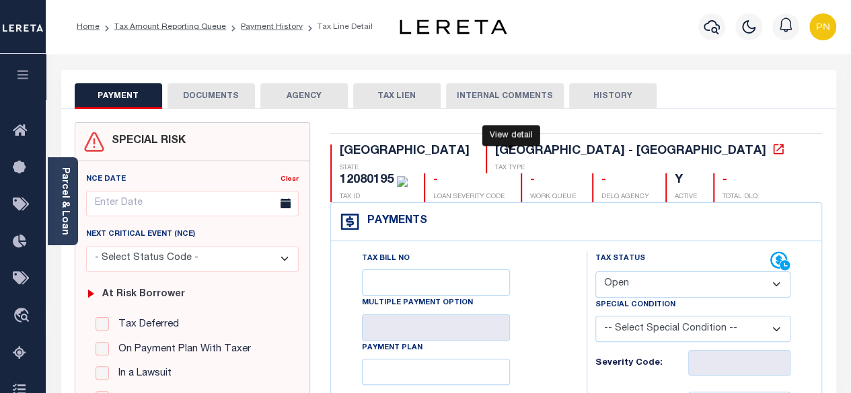
click at [771, 156] on icon at bounding box center [777, 149] width 13 height 13
click at [67, 206] on link "Parcel & Loan" at bounding box center [64, 201] width 9 height 68
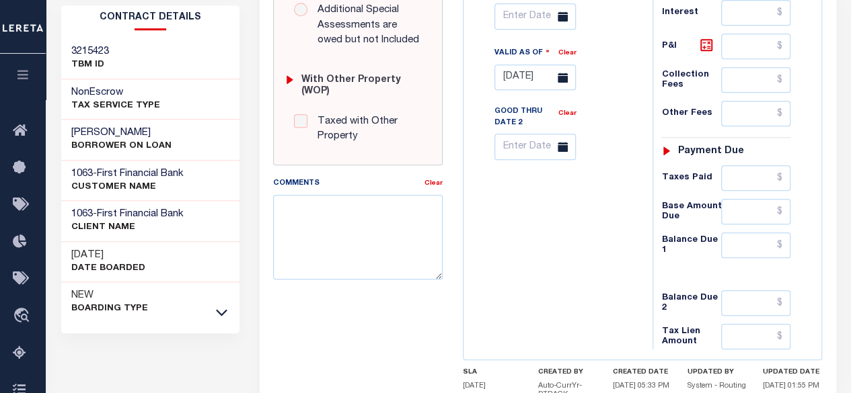
scroll to position [656, 0]
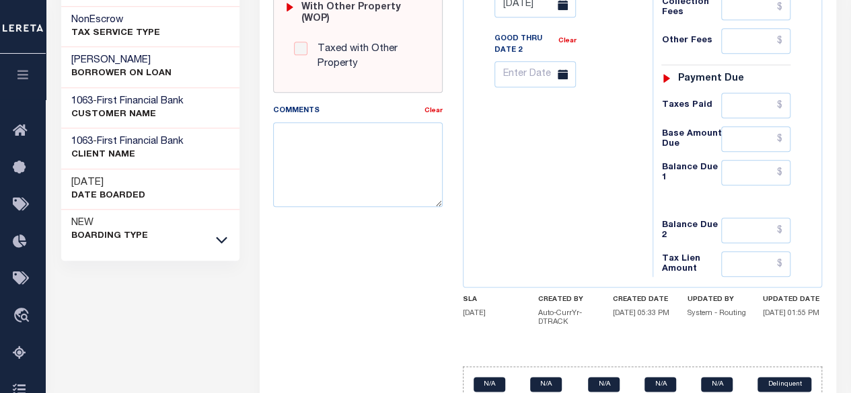
click at [233, 210] on div "NEW Boarding Type" at bounding box center [150, 230] width 179 height 40
click at [219, 237] on icon at bounding box center [221, 240] width 11 height 7
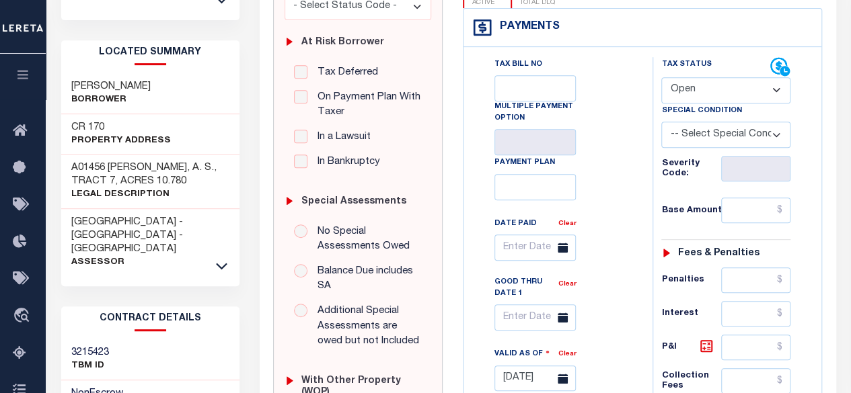
scroll to position [258, 0]
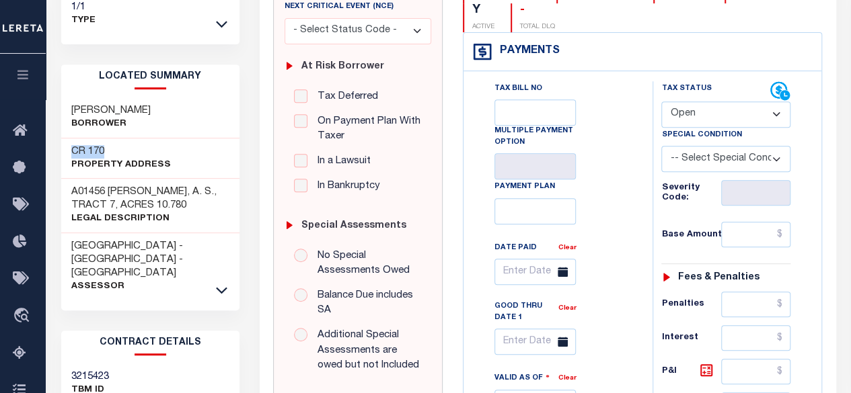
drag, startPoint x: 73, startPoint y: 135, endPoint x: 105, endPoint y: 138, distance: 32.4
click at [105, 145] on h3 "CR 170" at bounding box center [121, 151] width 100 height 13
copy h3 "CR 170"
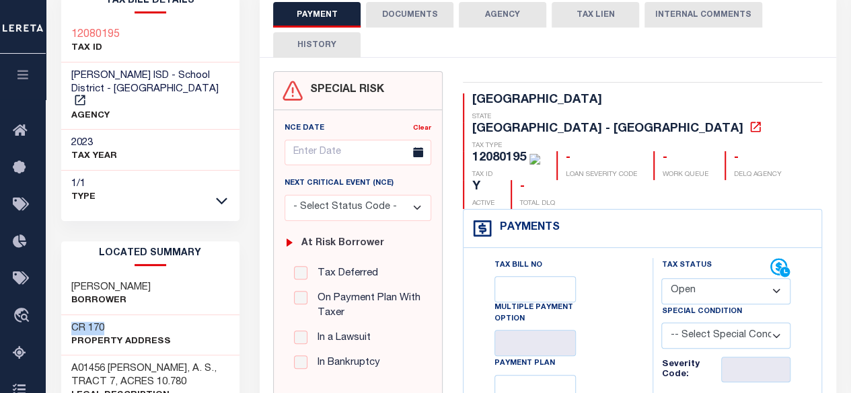
scroll to position [0, 0]
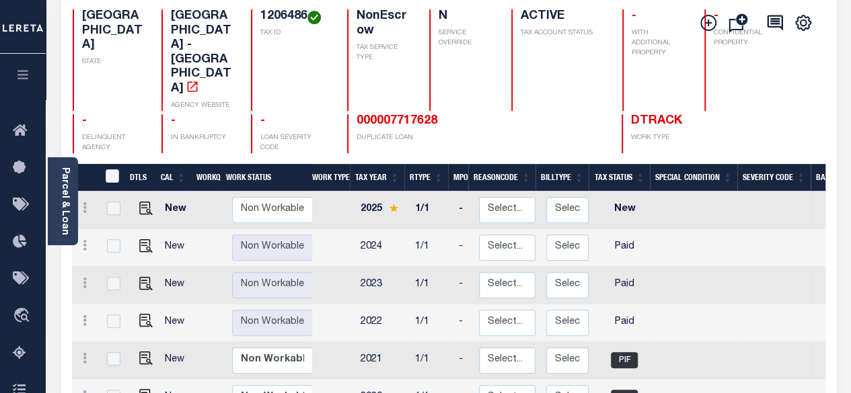
scroll to position [134, 0]
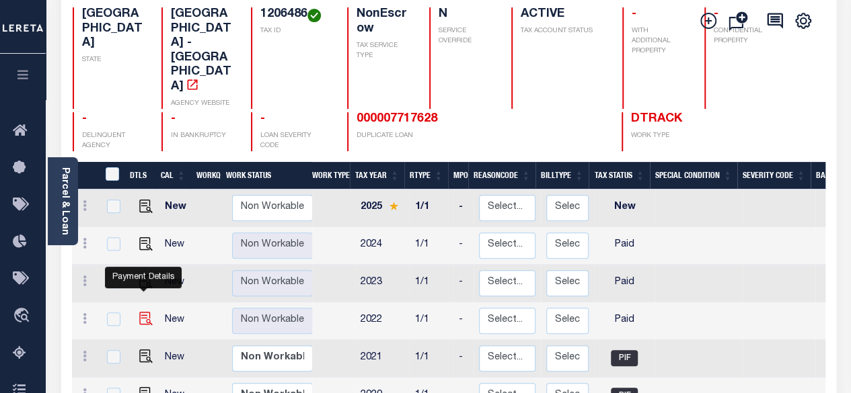
click at [142, 312] on img "" at bounding box center [145, 318] width 13 height 13
checkbox input "true"
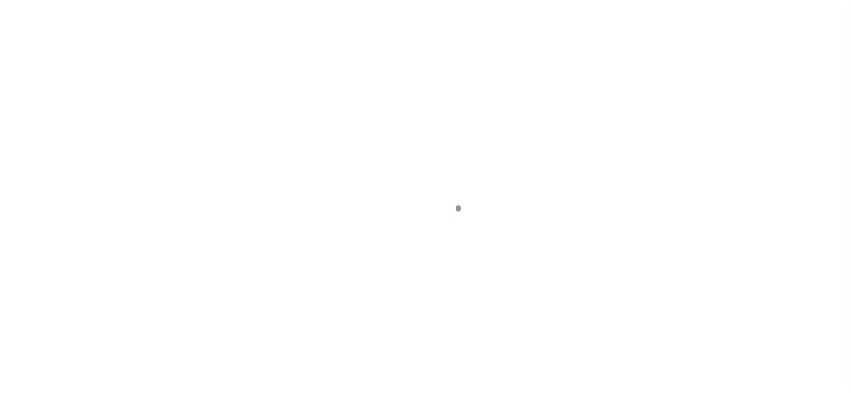
select select "PYD"
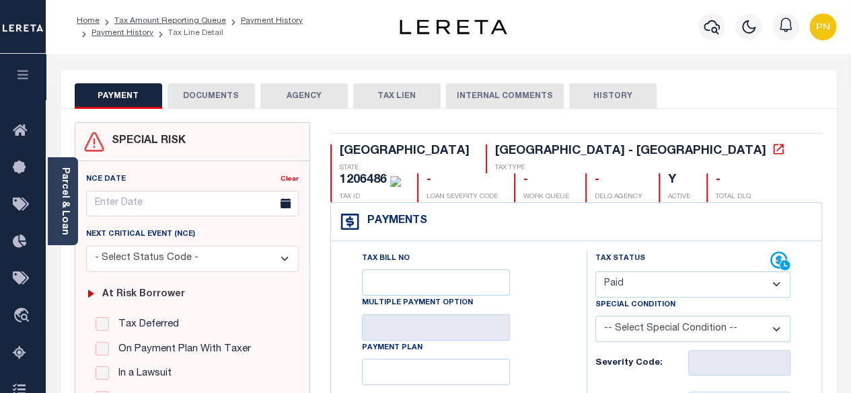
click at [195, 100] on button "DOCUMENTS" at bounding box center [210, 96] width 87 height 26
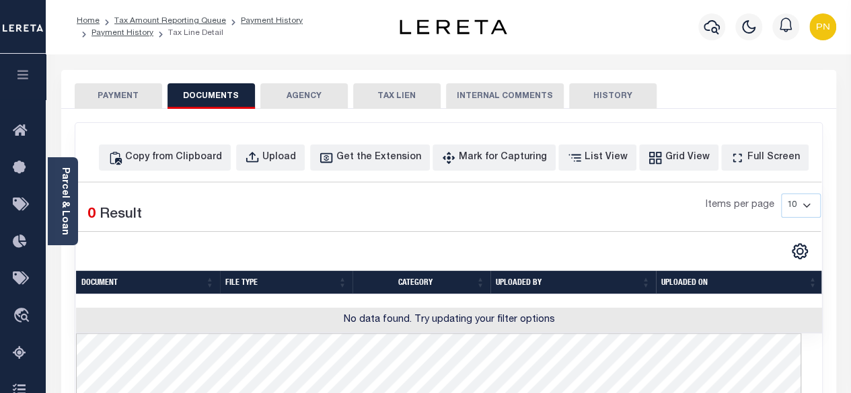
click at [120, 87] on button "PAYMENT" at bounding box center [118, 96] width 87 height 26
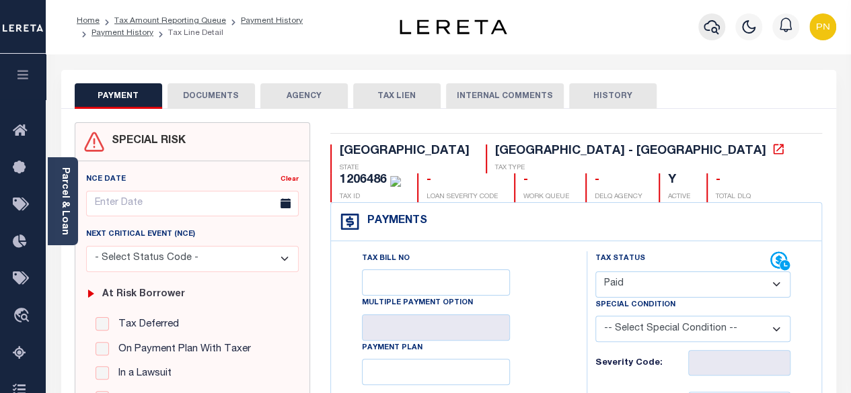
click at [715, 24] on icon "button" at bounding box center [711, 27] width 16 height 14
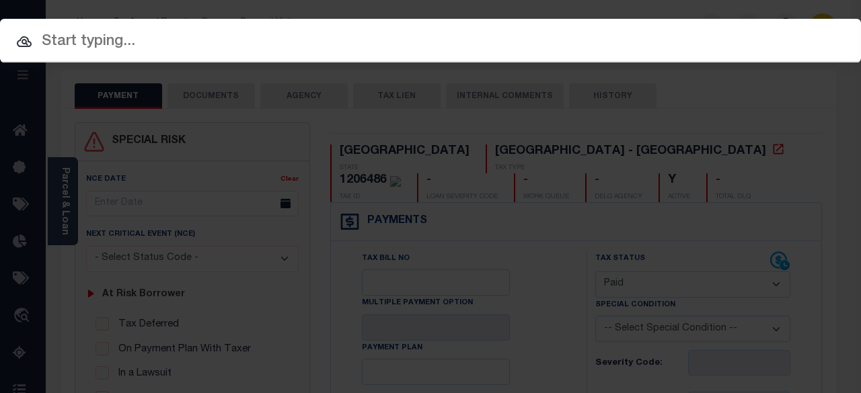
paste input "7717628"
type input "7717628"
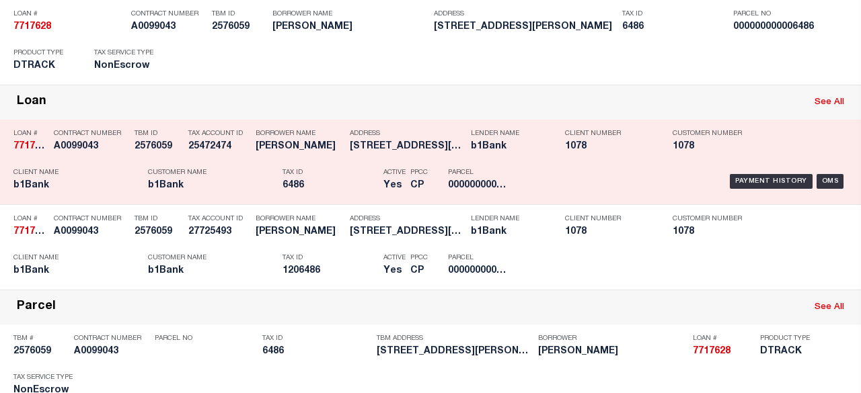
scroll to position [269, 0]
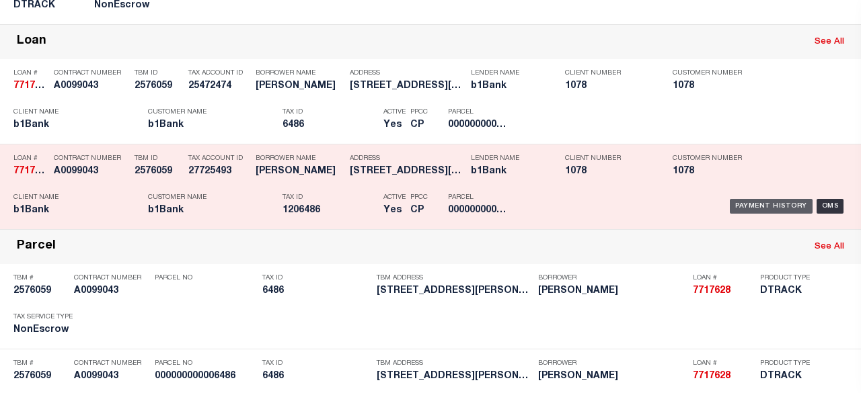
click at [758, 202] on div "Payment History" at bounding box center [771, 206] width 83 height 15
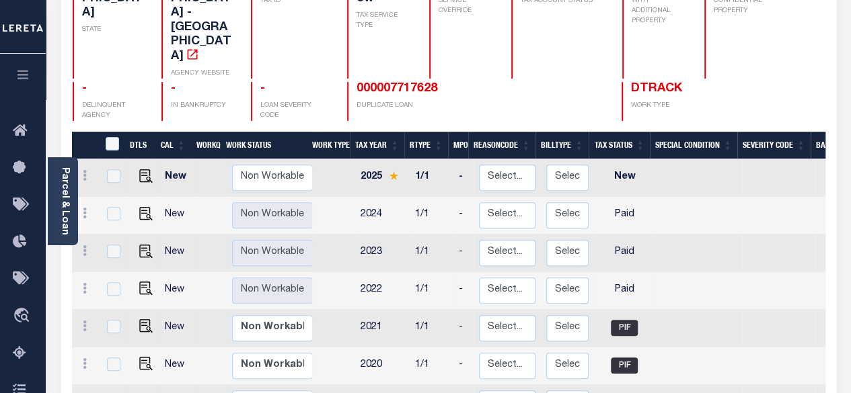
scroll to position [202, 0]
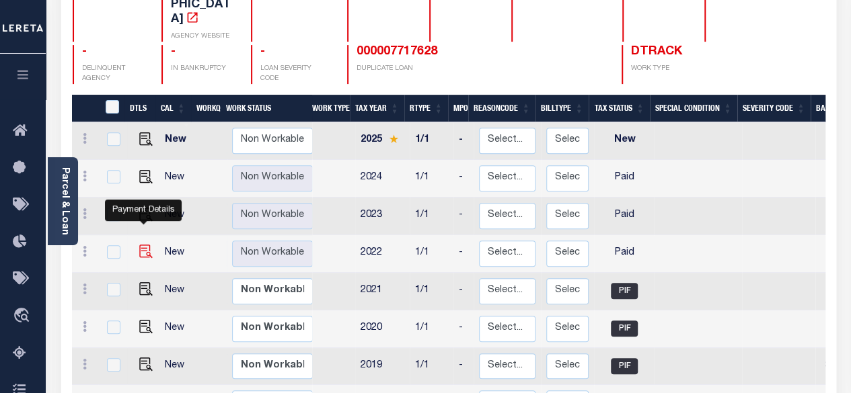
click at [145, 245] on img "" at bounding box center [145, 251] width 13 height 13
checkbox input "true"
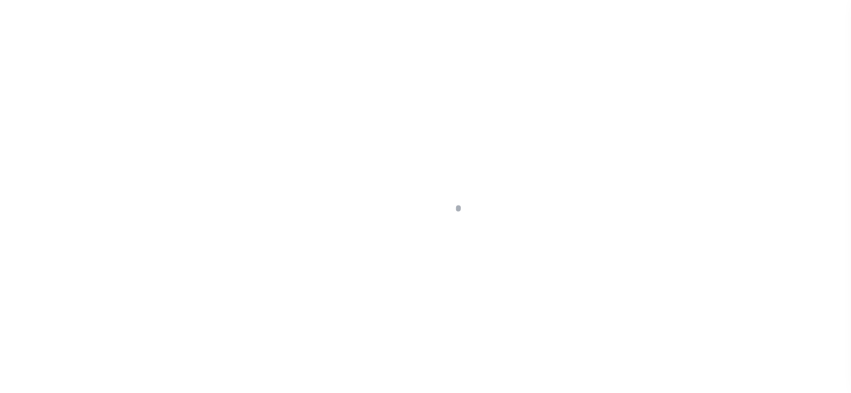
select select "PYD"
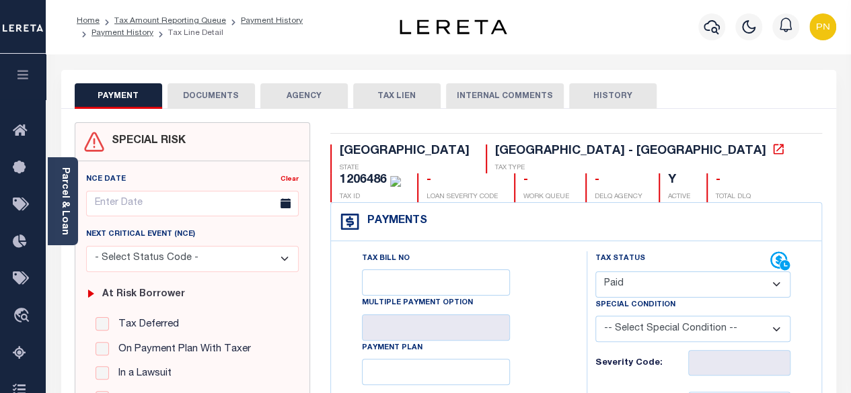
click at [200, 89] on button "DOCUMENTS" at bounding box center [210, 96] width 87 height 26
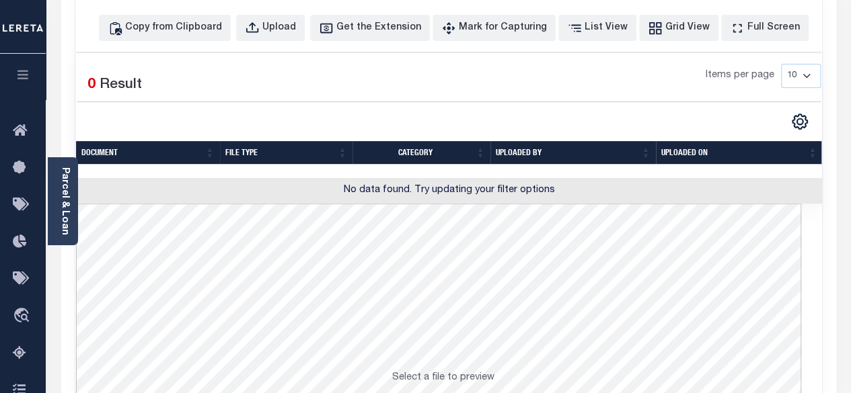
scroll to position [134, 0]
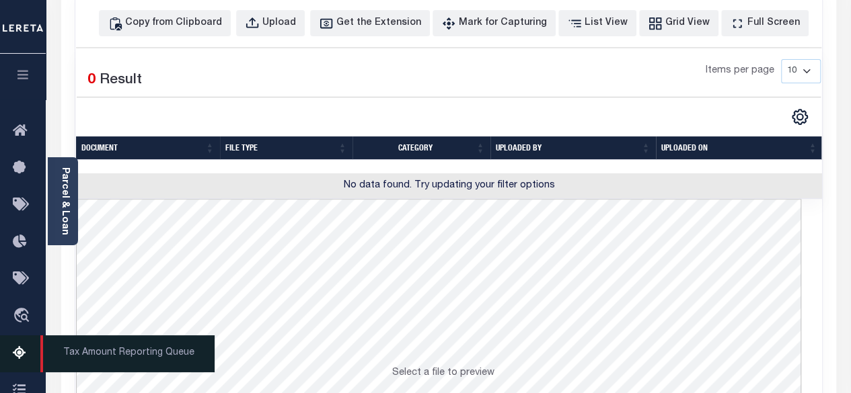
click at [16, 362] on icon at bounding box center [24, 354] width 22 height 17
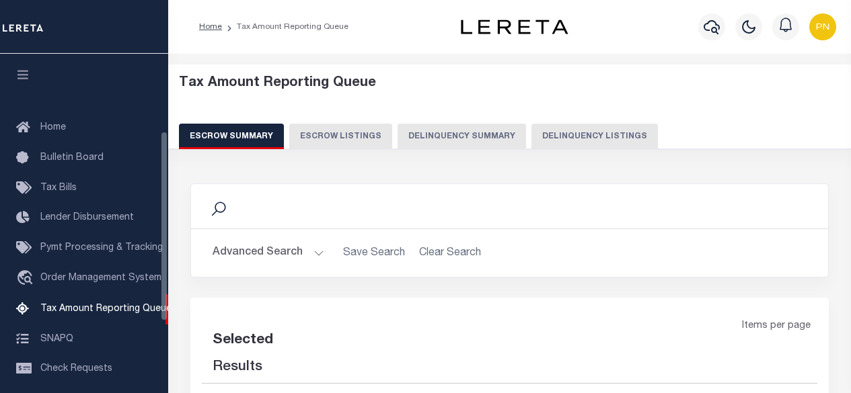
select select "100"
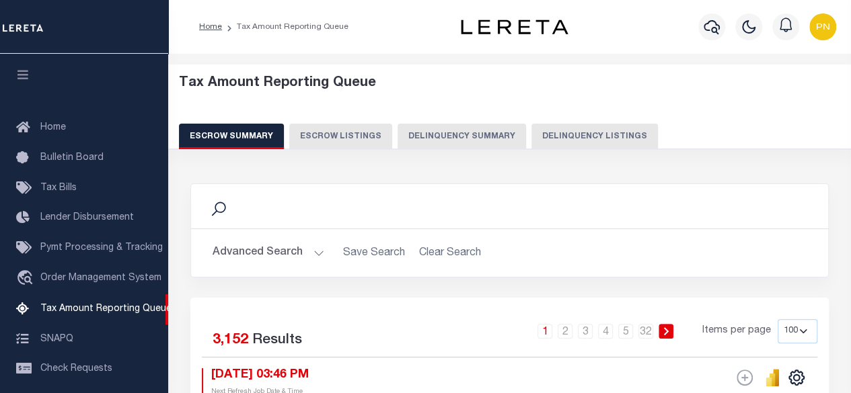
scroll to position [137, 0]
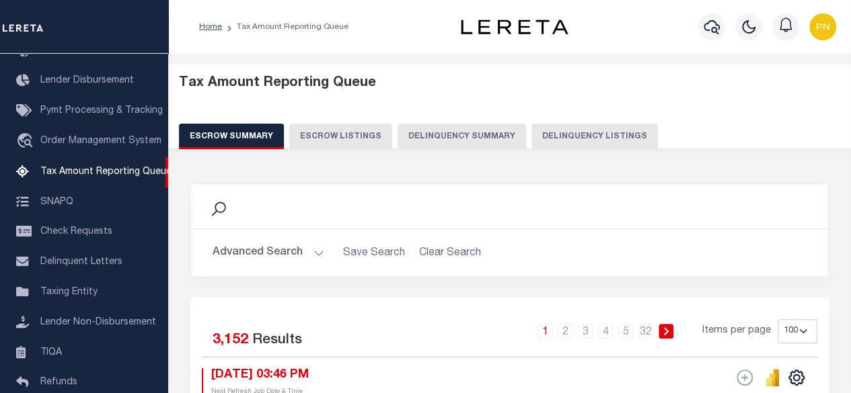
click at [270, 251] on button "Advanced Search" at bounding box center [268, 253] width 112 height 26
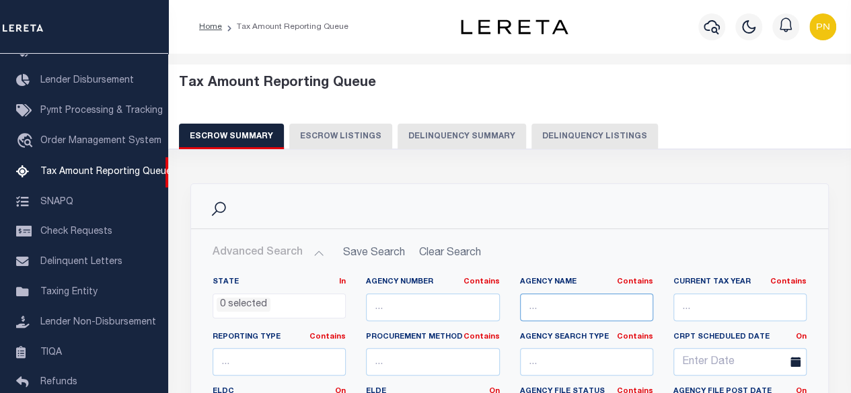
click at [620, 305] on input "text" at bounding box center [586, 308] width 133 height 28
paste input "GRAY COUNTY"
type input "GRAY COUNTY"
click at [713, 314] on input "text" at bounding box center [739, 308] width 133 height 28
paste input "000000000000000006240"
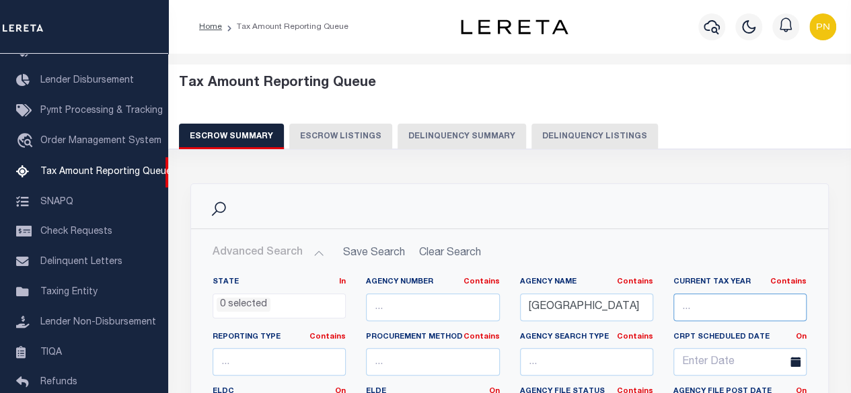
type input "000000000000000006240"
click at [611, 139] on button "Delinquency Listings" at bounding box center [594, 137] width 126 height 26
select select
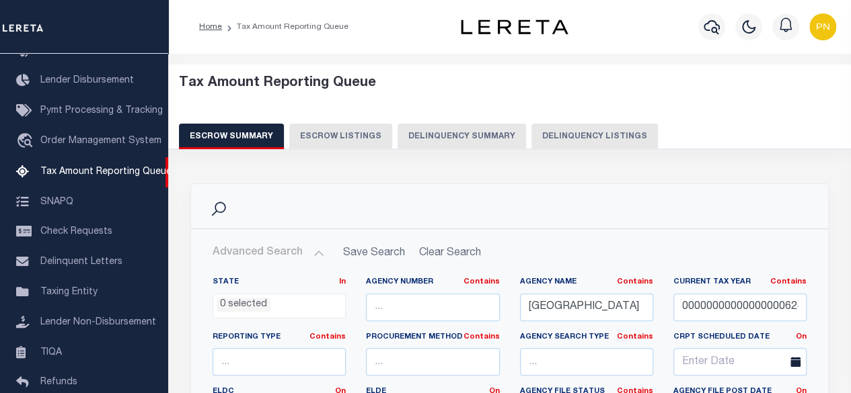
select select "100"
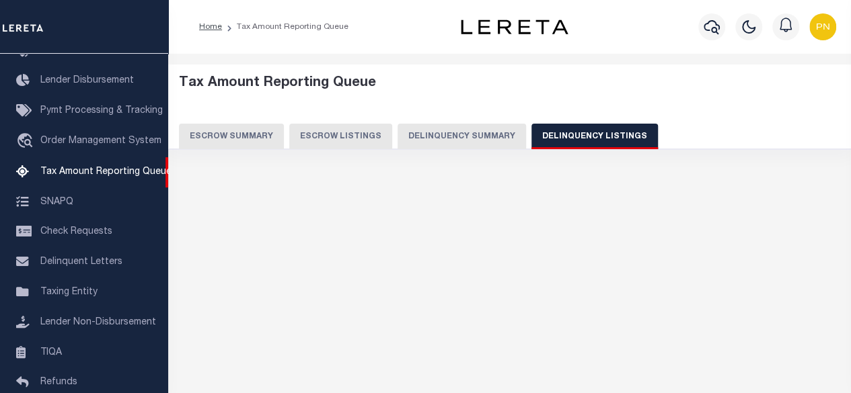
select select "100"
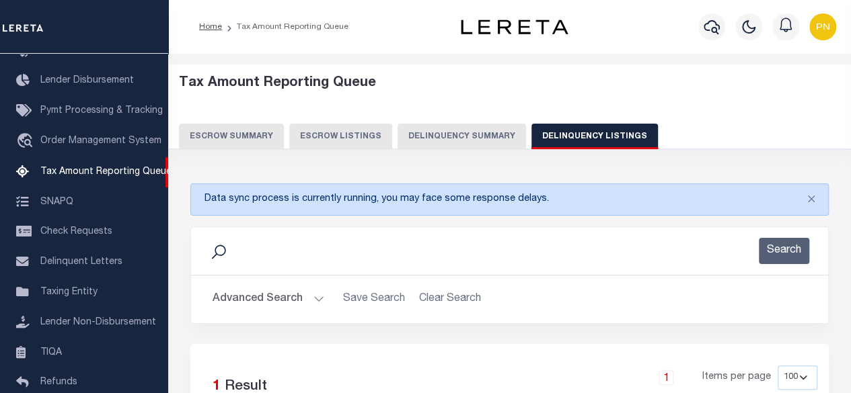
drag, startPoint x: 257, startPoint y: 294, endPoint x: 267, endPoint y: 295, distance: 10.1
click at [259, 293] on button "Advanced Search" at bounding box center [268, 299] width 112 height 26
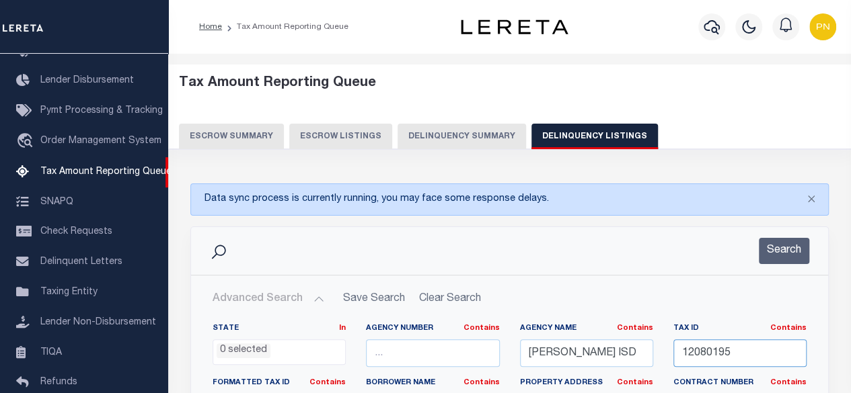
click at [761, 364] on input "12080195" at bounding box center [739, 354] width 133 height 28
drag, startPoint x: 714, startPoint y: 359, endPoint x: 578, endPoint y: 359, distance: 136.5
paste input "000000000000000006240"
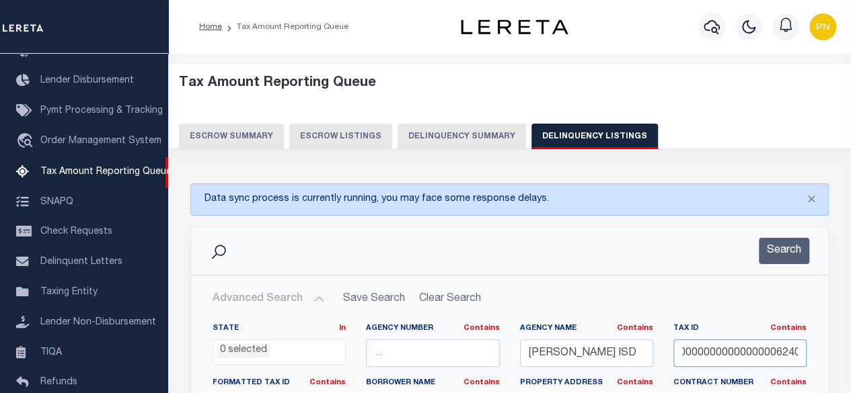
type input "000000000000000006240"
drag, startPoint x: 629, startPoint y: 356, endPoint x: 460, endPoint y: 357, distance: 168.8
paste input "21500100496"
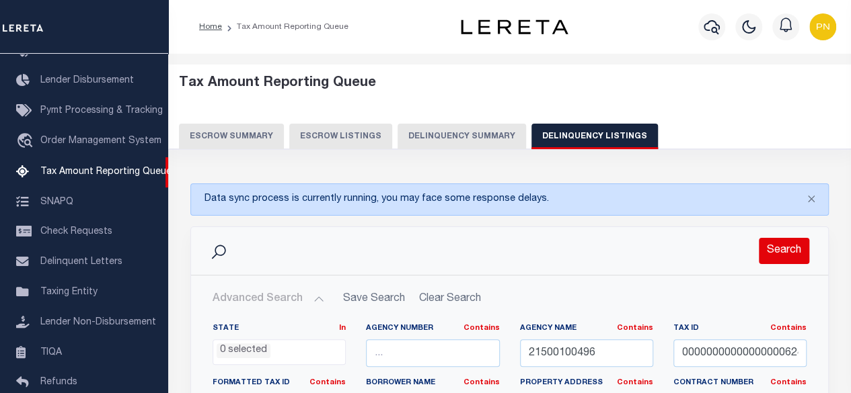
click at [788, 248] on button "Search" at bounding box center [783, 251] width 50 height 26
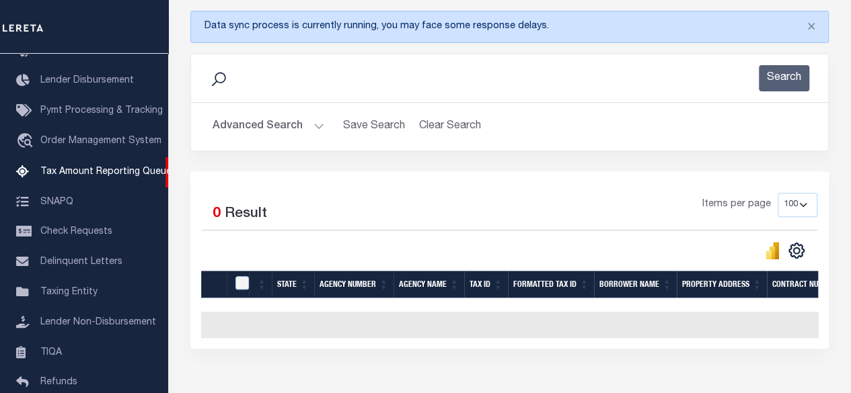
scroll to position [202, 0]
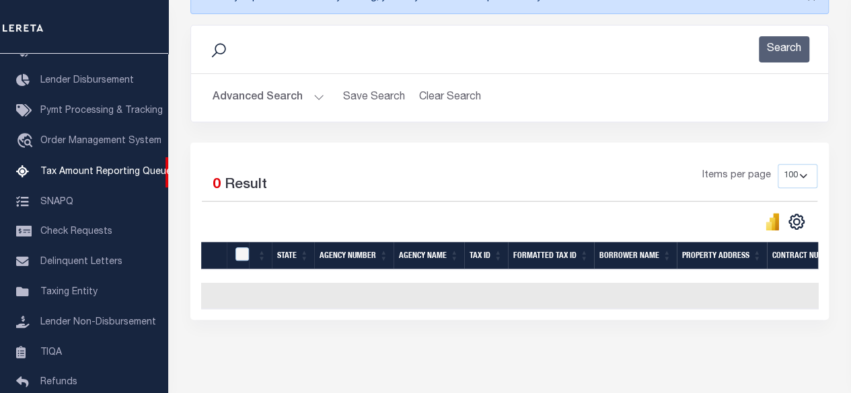
click at [257, 92] on button "Advanced Search" at bounding box center [268, 98] width 112 height 26
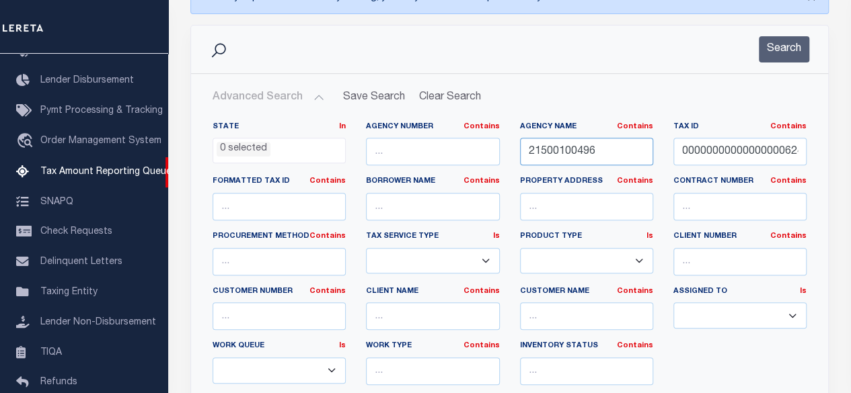
drag, startPoint x: 612, startPoint y: 147, endPoint x: 402, endPoint y: 130, distance: 210.4
click at [402, 124] on div "State In In AK AL AR AZ CA CO CT DC DE FL GA GU HI IA ID IL IN KS KY LA MA MD M…" at bounding box center [509, 259] width 614 height 274
paste input "[GEOGRAPHIC_DATA]"
type input "[GEOGRAPHIC_DATA]"
click at [776, 63] on div "Search" at bounding box center [509, 50] width 637 height 48
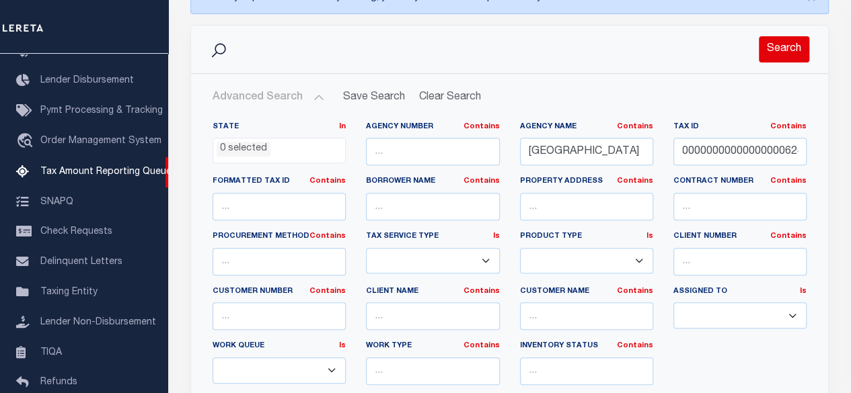
click at [776, 56] on button "Search" at bounding box center [783, 49] width 50 height 26
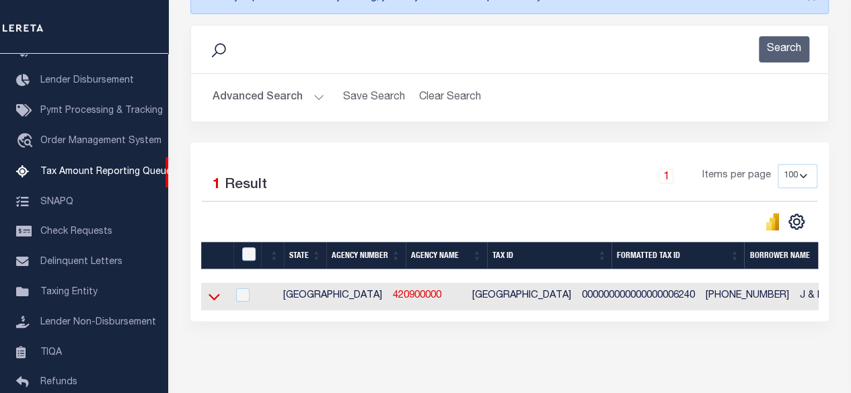
click at [210, 294] on icon at bounding box center [213, 297] width 11 height 14
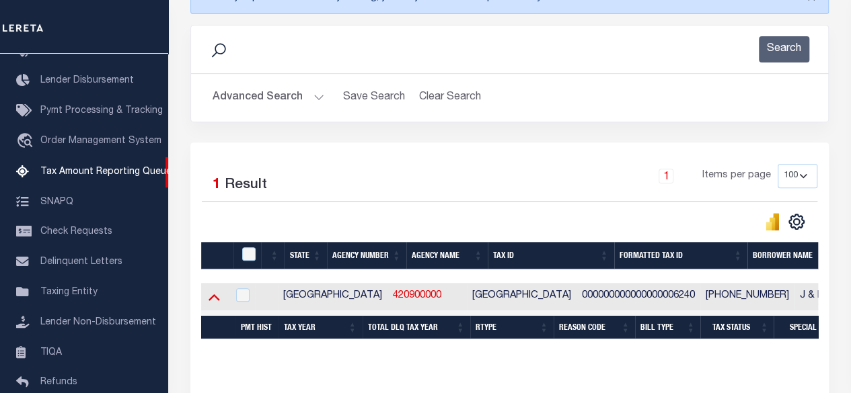
click at [215, 295] on icon at bounding box center [213, 297] width 11 height 14
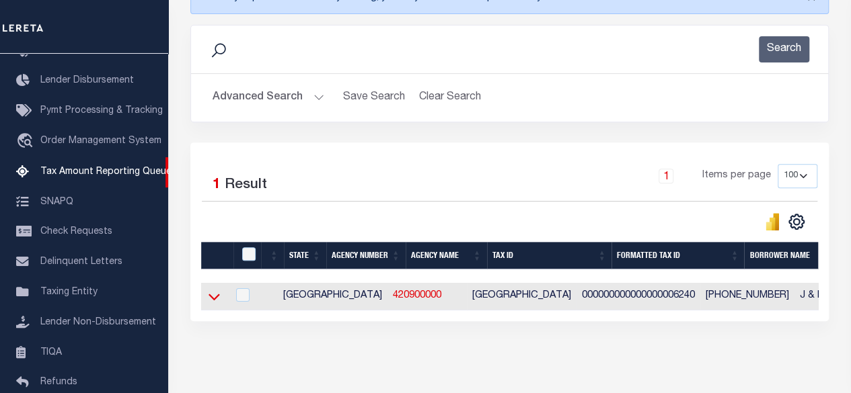
click at [215, 295] on icon at bounding box center [213, 297] width 11 height 14
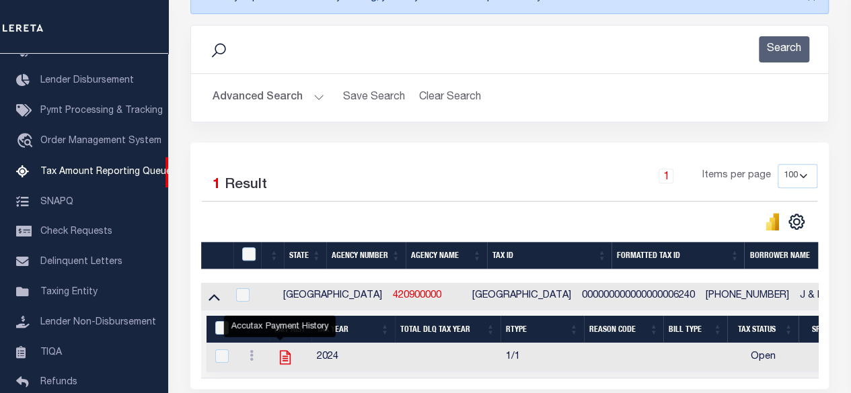
click at [284, 359] on icon "" at bounding box center [284, 358] width 11 height 14
checkbox input "true"
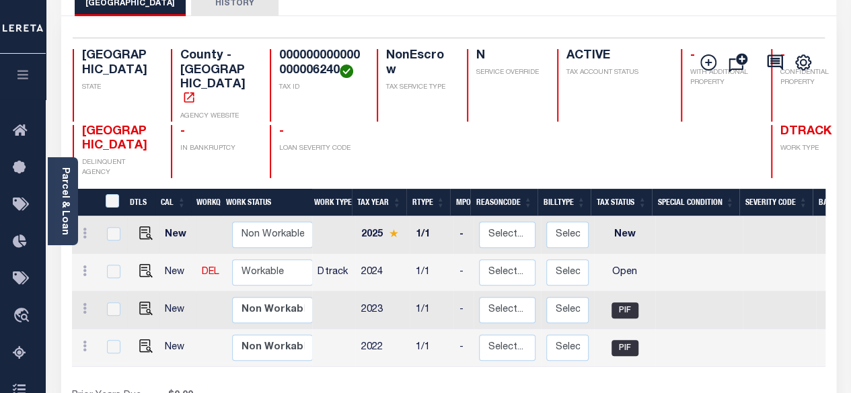
scroll to position [134, 0]
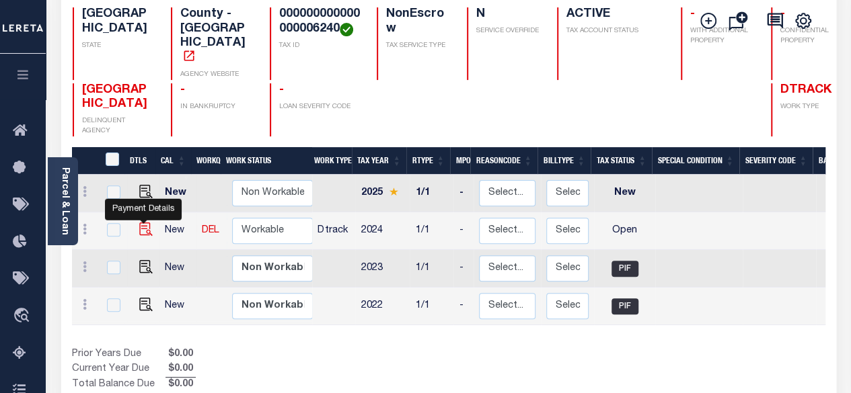
click at [141, 223] on img "" at bounding box center [145, 229] width 13 height 13
checkbox input "true"
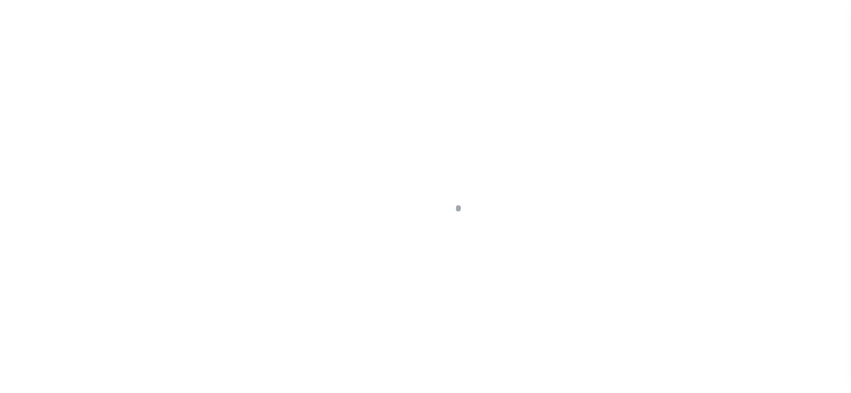
select select "OP2"
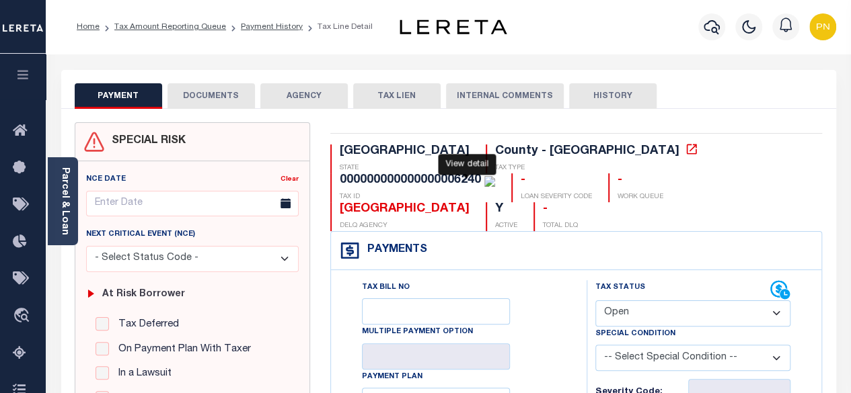
click at [685, 150] on icon at bounding box center [691, 149] width 13 height 13
click at [78, 201] on div "NCE Date Clear Next Critical Event (NCE)" at bounding box center [192, 396] width 235 height 470
click at [72, 206] on div "Parcel & Loan" at bounding box center [63, 201] width 30 height 88
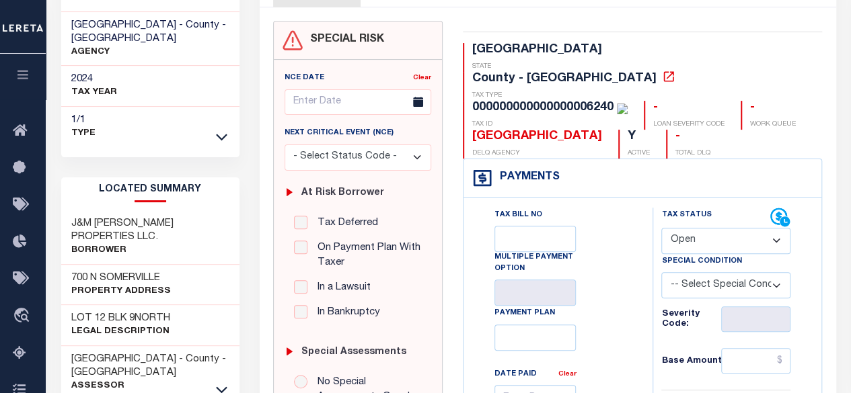
scroll to position [134, 0]
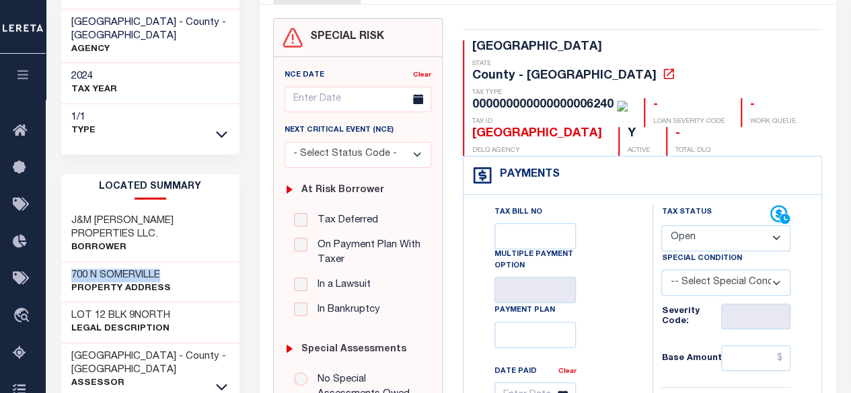
drag, startPoint x: 71, startPoint y: 262, endPoint x: 164, endPoint y: 252, distance: 93.9
click at [164, 262] on div "700 N SOMERVILLE Property Address" at bounding box center [150, 282] width 179 height 41
copy h3 "700 N SOMERVILLE"
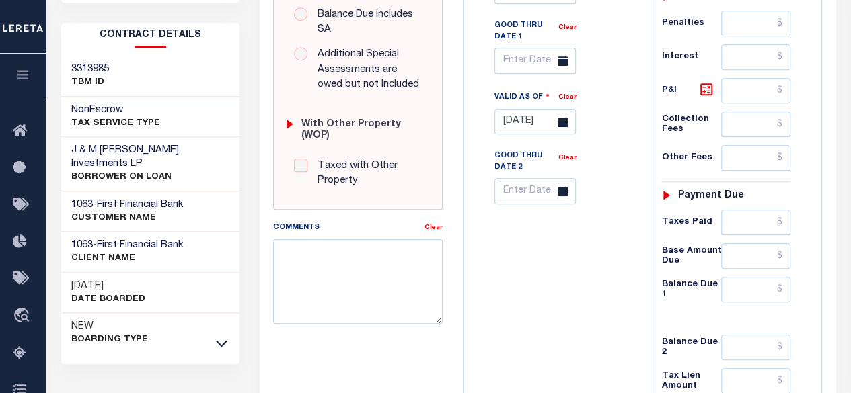
scroll to position [685, 0]
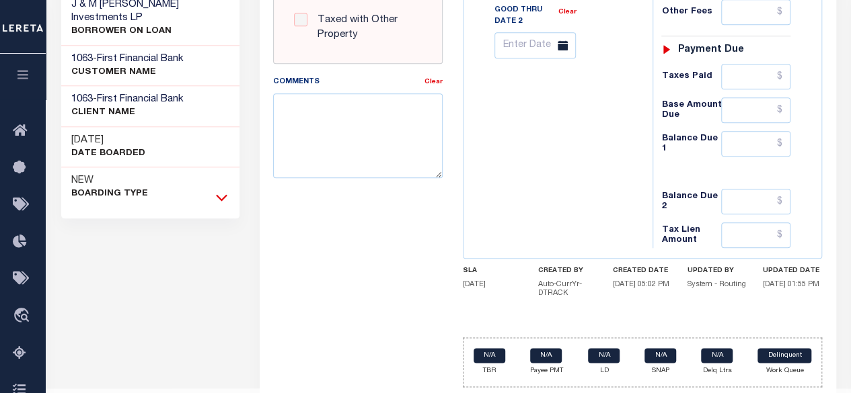
click at [216, 190] on icon at bounding box center [221, 197] width 11 height 14
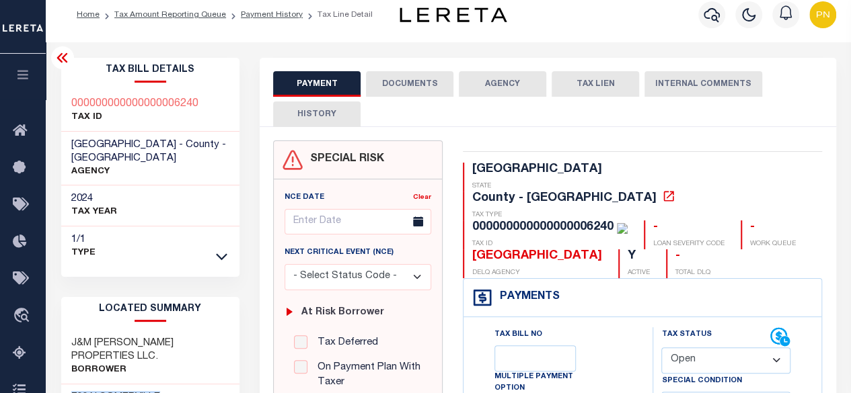
scroll to position [0, 0]
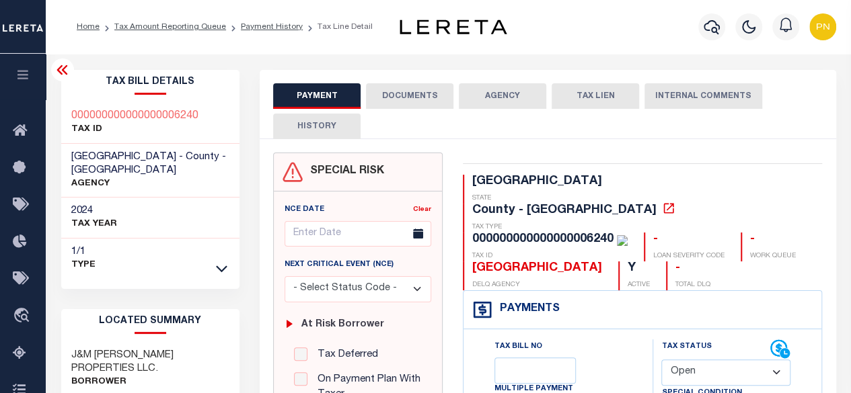
click at [63, 67] on icon at bounding box center [62, 70] width 16 height 16
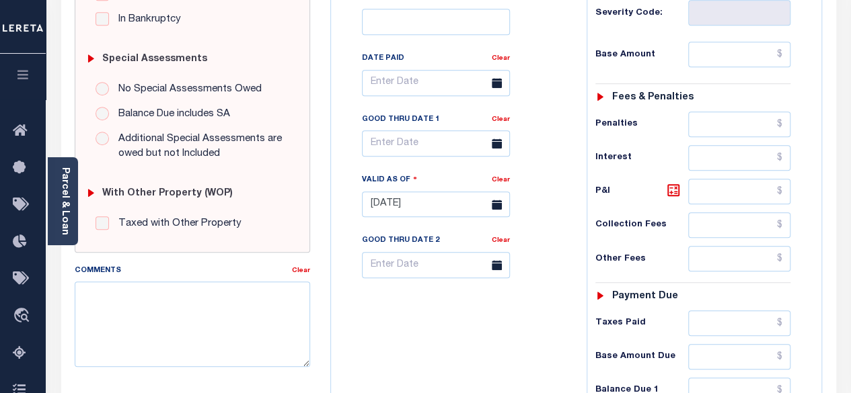
scroll to position [403, 0]
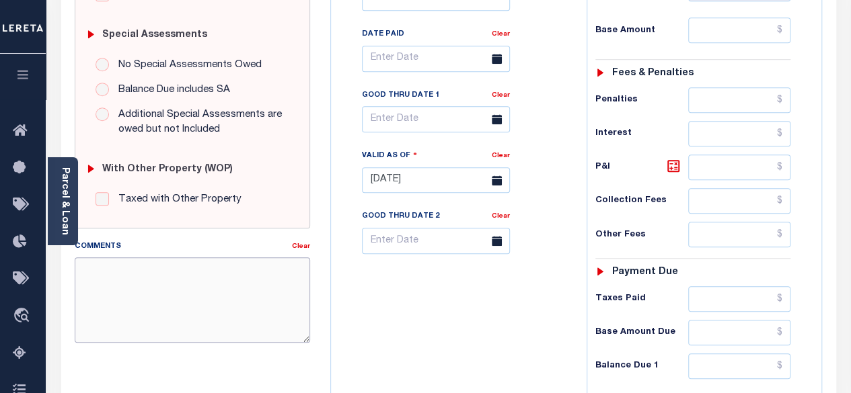
click at [165, 285] on textarea "Comments" at bounding box center [193, 300] width 236 height 85
paste textarea "[DATE] - As per TC there is no delinquency, taxes are paid for 2024 - PN."
type textarea "[DATE] - As per TC there is no delinquency, taxes are paid for 2024 - PN."
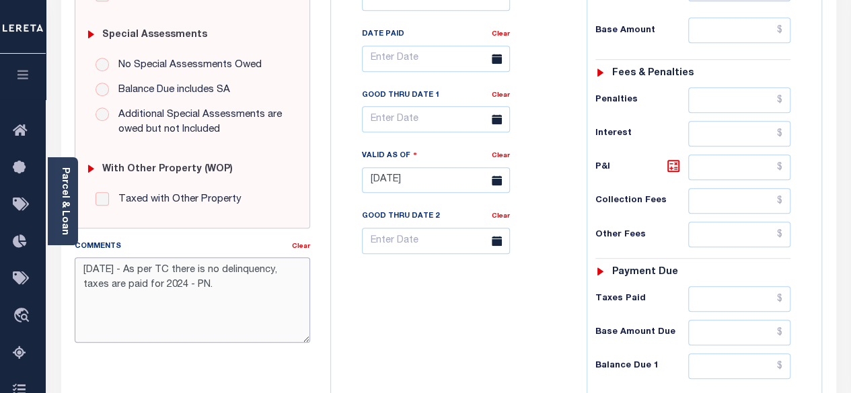
drag, startPoint x: 233, startPoint y: 307, endPoint x: 70, endPoint y: 260, distance: 170.0
click at [70, 260] on div "Comments Clear [DATE] - As per TC there is no delinquency, taxes are paid for 2…" at bounding box center [193, 296] width 256 height 114
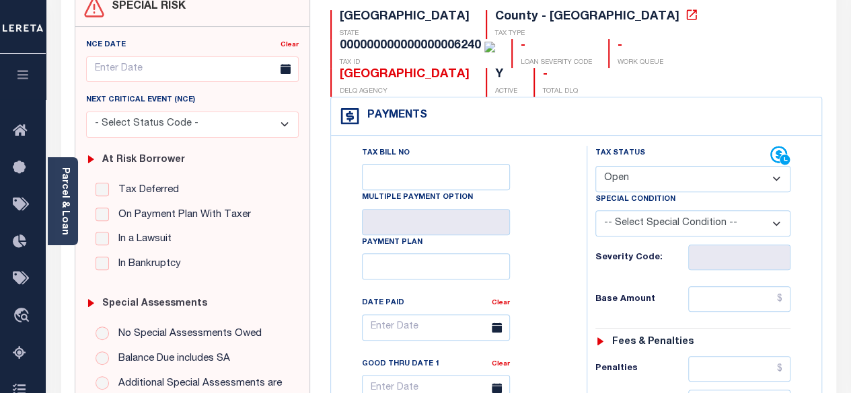
scroll to position [0, 0]
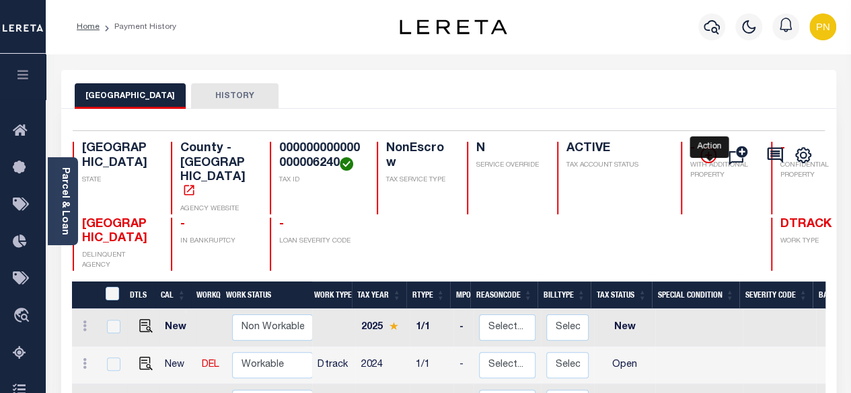
click at [707, 155] on icon "" at bounding box center [708, 155] width 7 height 7
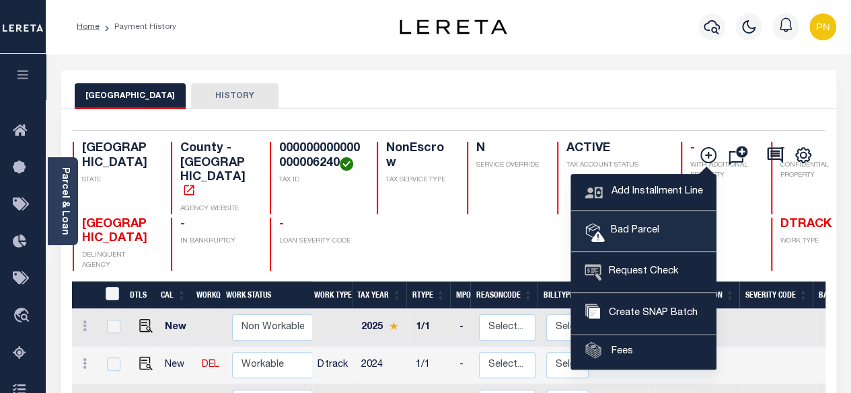
click at [636, 233] on span "Bad Parcel" at bounding box center [632, 231] width 54 height 15
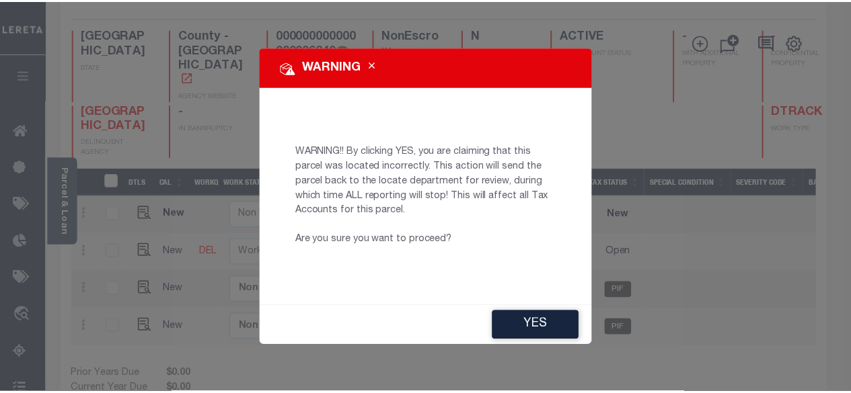
scroll to position [122, 0]
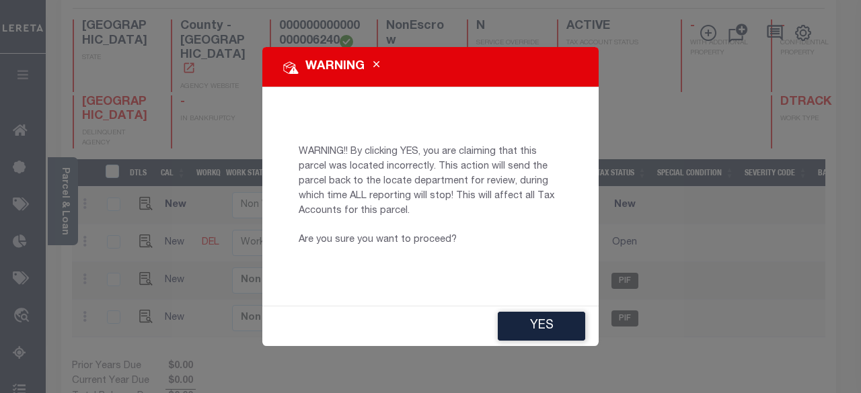
drag, startPoint x: 534, startPoint y: 323, endPoint x: 520, endPoint y: 300, distance: 26.5
click at [535, 323] on button "YES" at bounding box center [541, 326] width 87 height 29
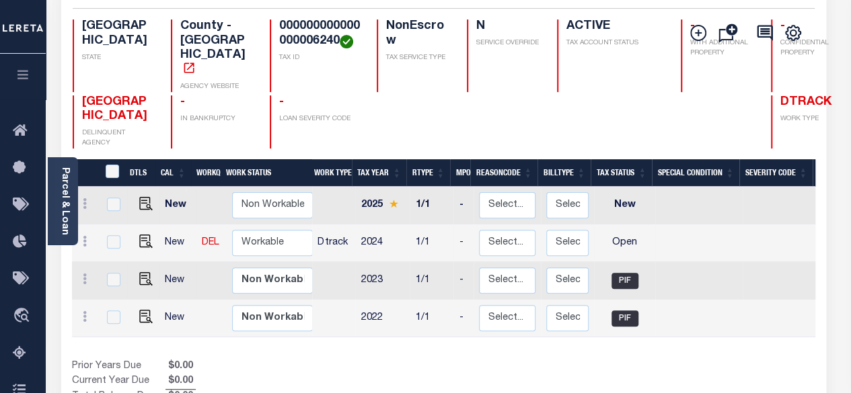
type input "[EMAIL_ADDRESS][DOMAIN_NAME]"
type input "[DATE]"
type input "CP"
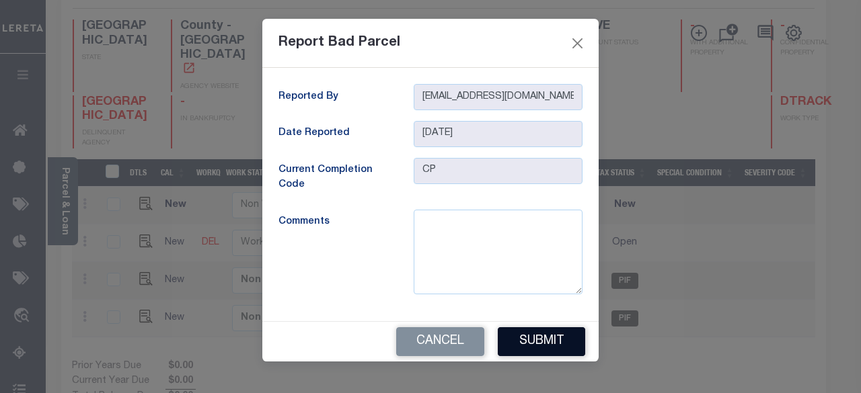
click at [569, 344] on button "Submit" at bounding box center [541, 341] width 87 height 29
